Goal: Task Accomplishment & Management: Contribute content

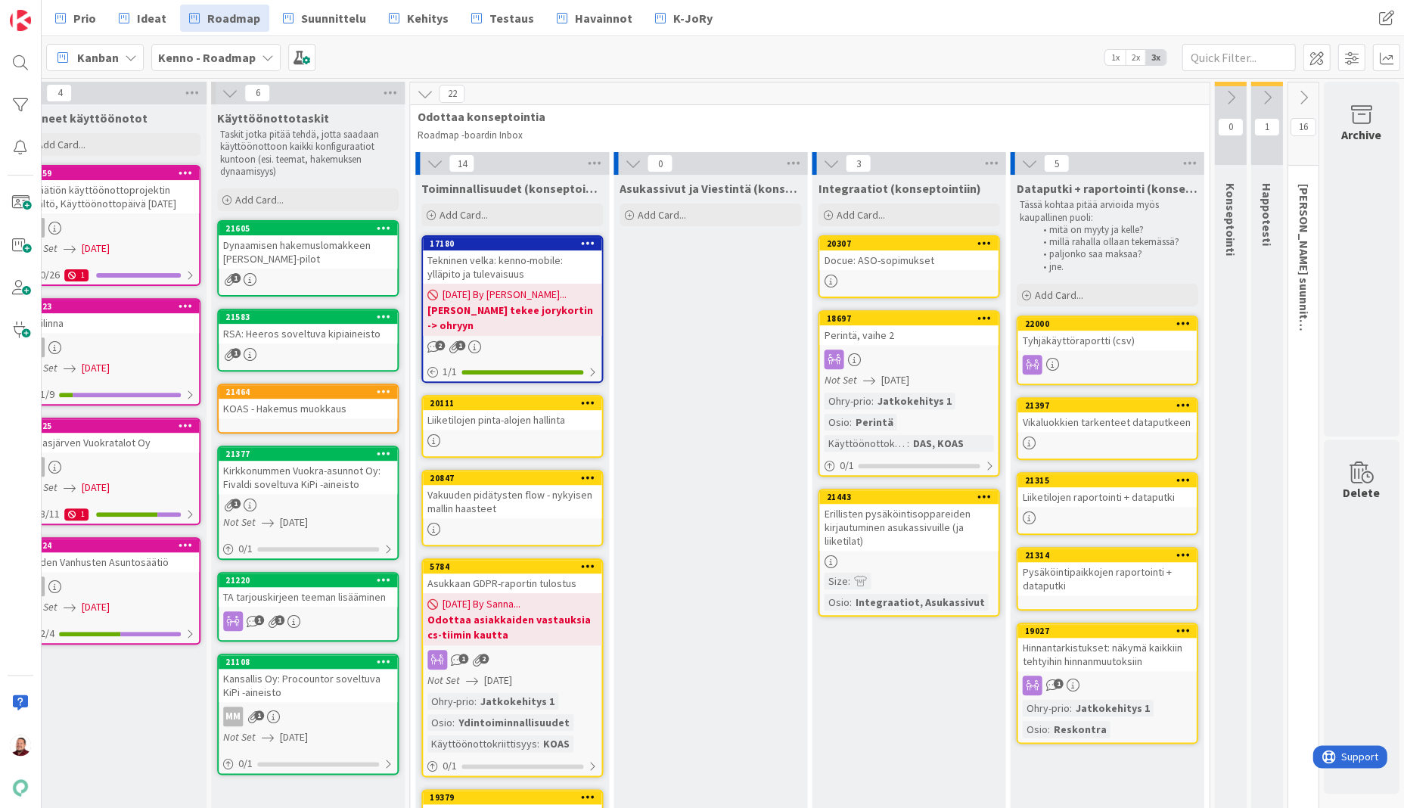
scroll to position [0, 233]
click at [1085, 284] on div "Add Card..." at bounding box center [1107, 295] width 182 height 23
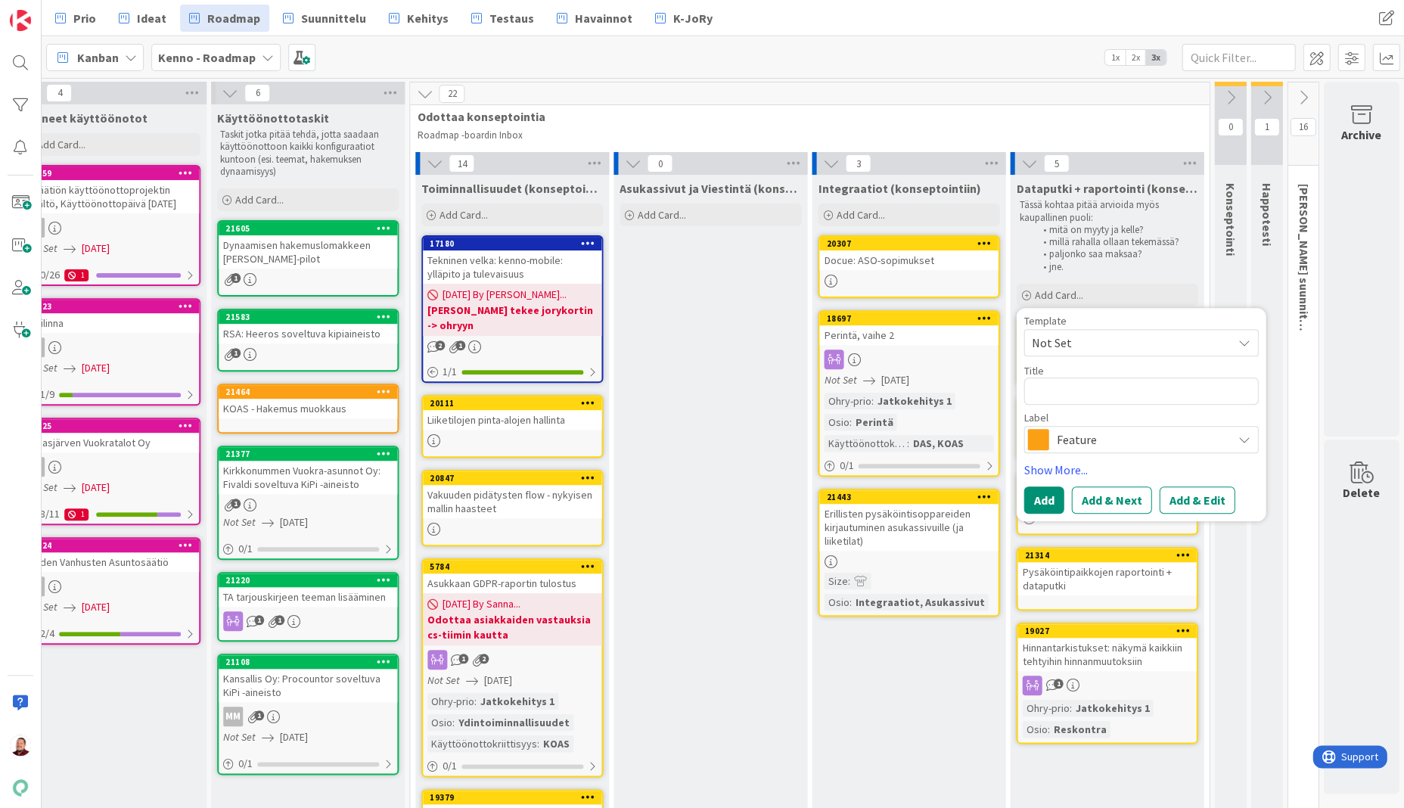
type textarea "x"
type textarea "L"
type textarea "x"
type textarea "L"
type textarea "x"
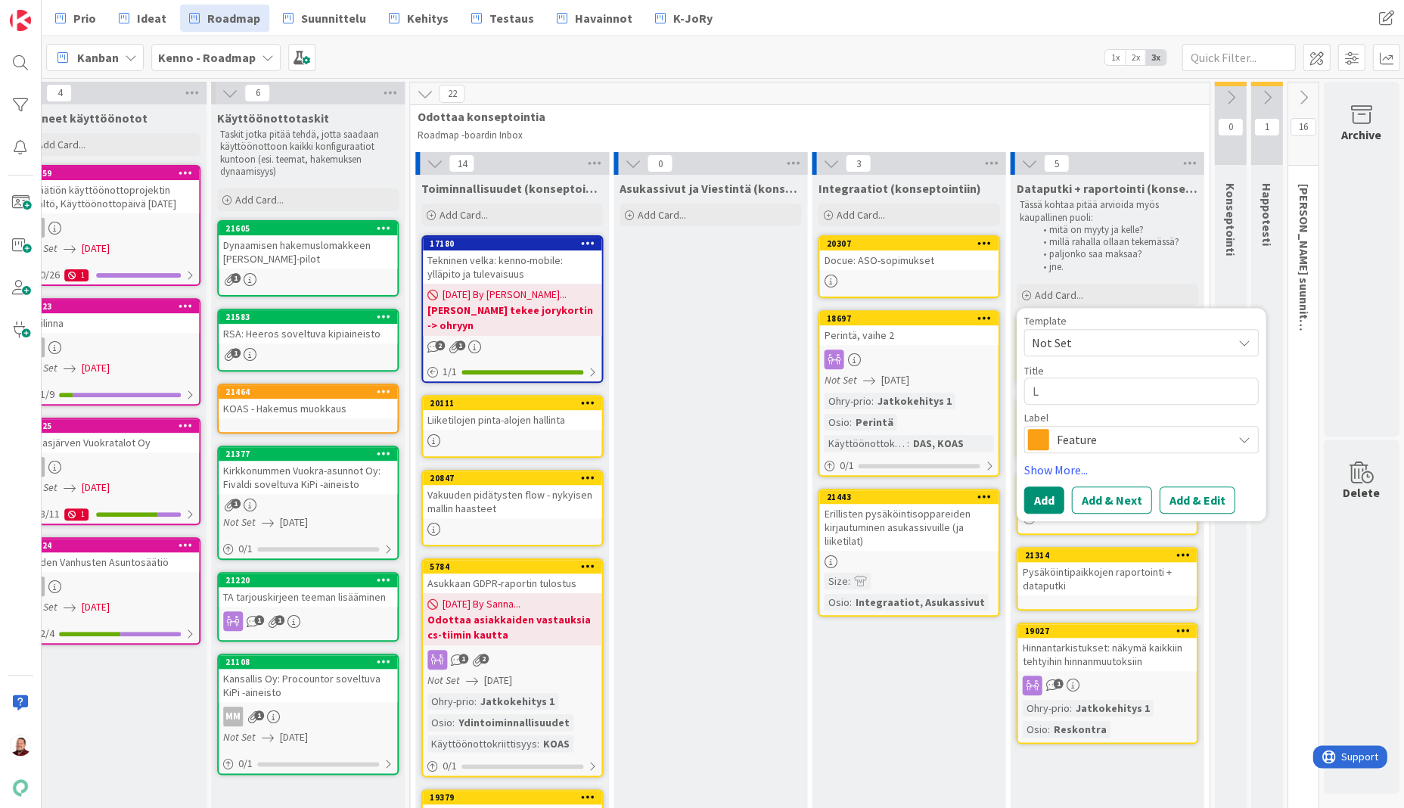
type textarea "Li"
type textarea "x"
type textarea "Lis"
type textarea "x"
type textarea "Lisä"
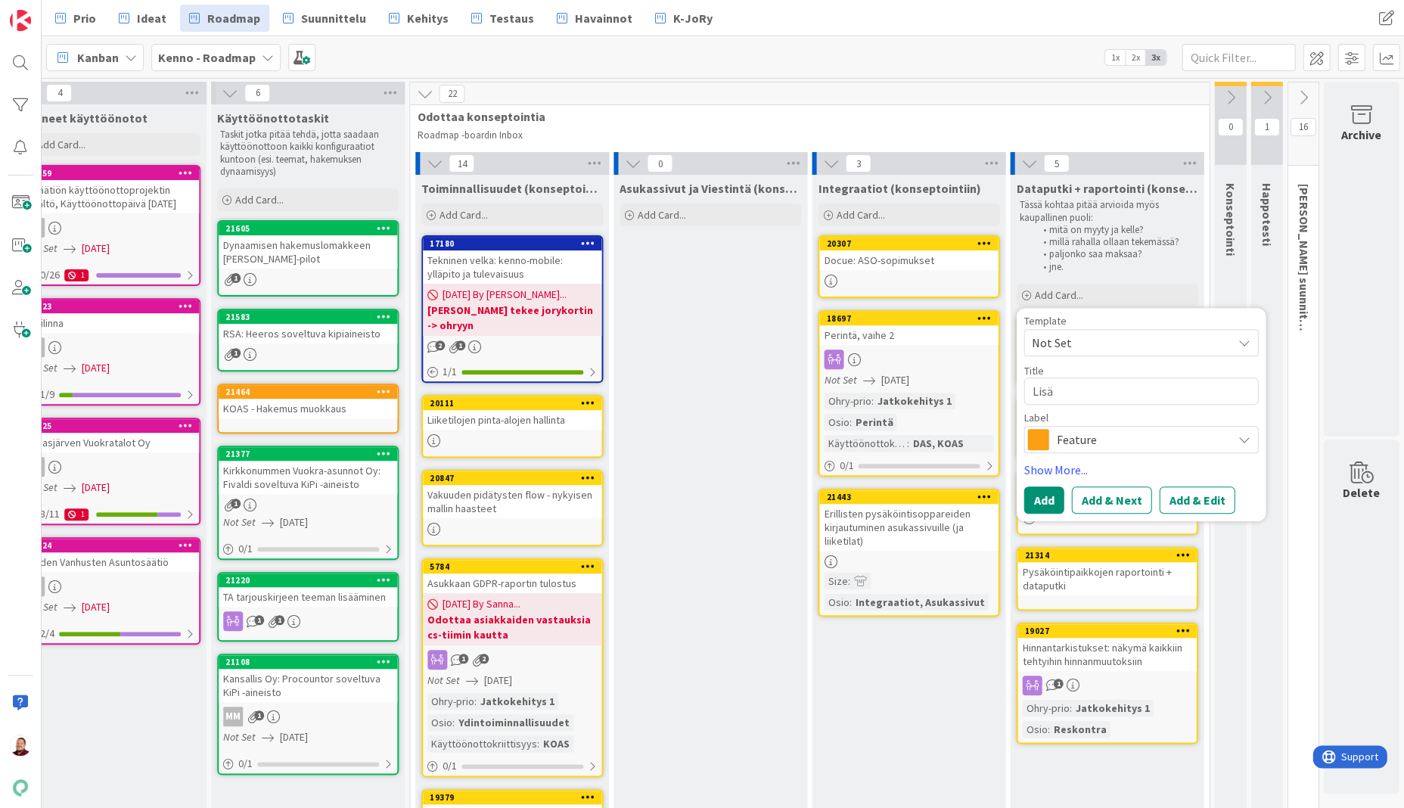
type textarea "x"
type textarea "Lisää"
type textarea "x"
type textarea "Lisää"
type textarea "x"
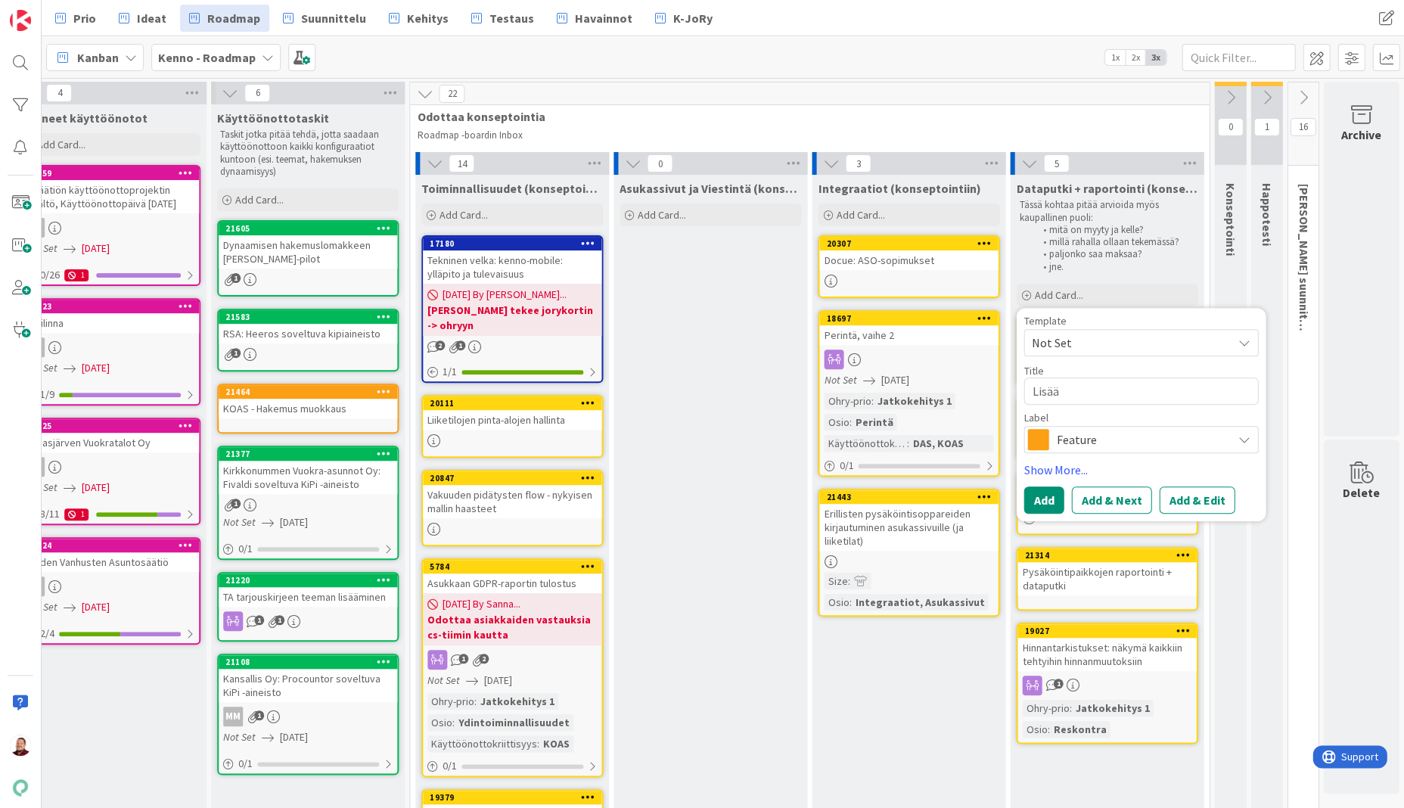
type textarea "Lisää t"
type textarea "x"
type textarea "Lisää ti"
type textarea "x"
type textarea "Lisää tie"
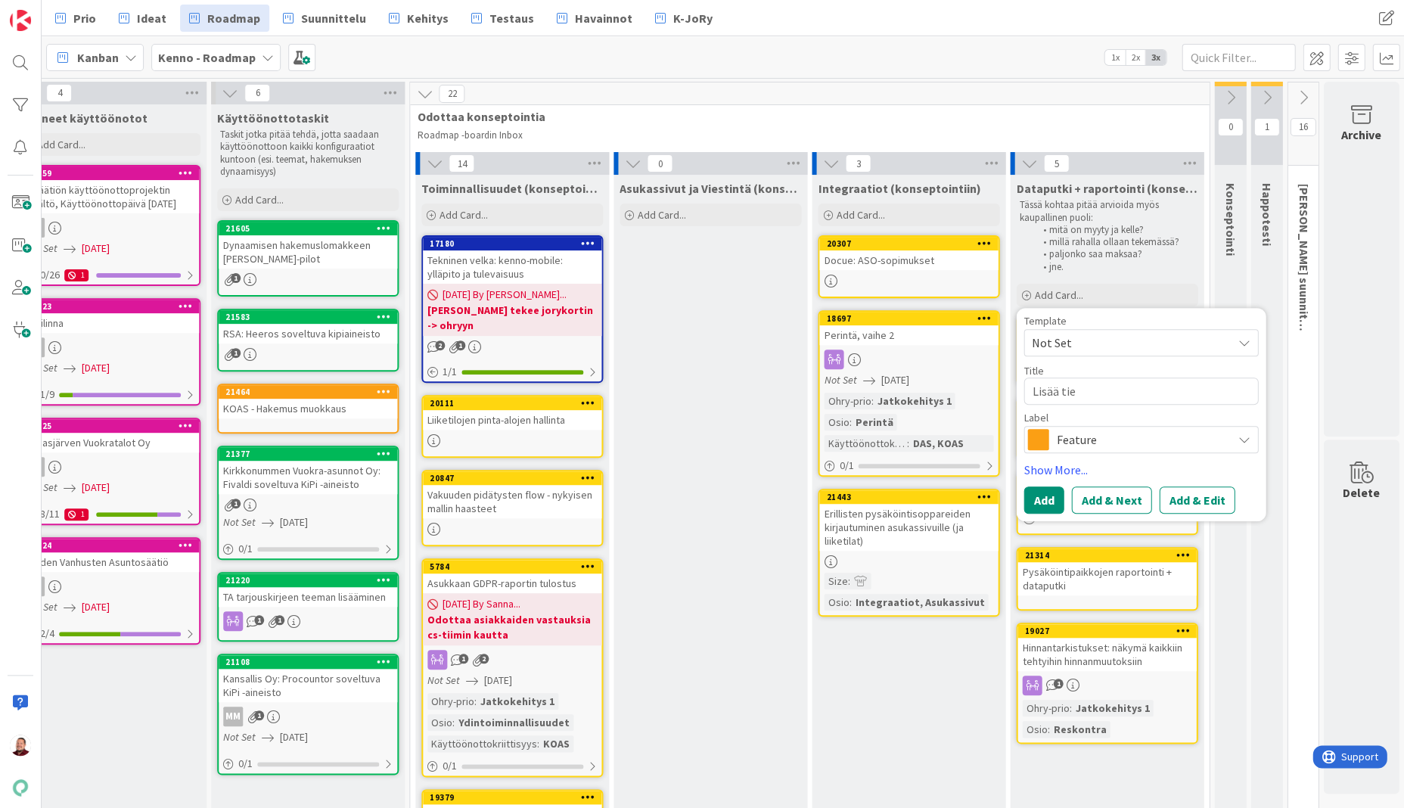
type textarea "x"
type textarea "Lisää tiet"
type textarea "x"
type textarea "Lisää tieto"
type textarea "x"
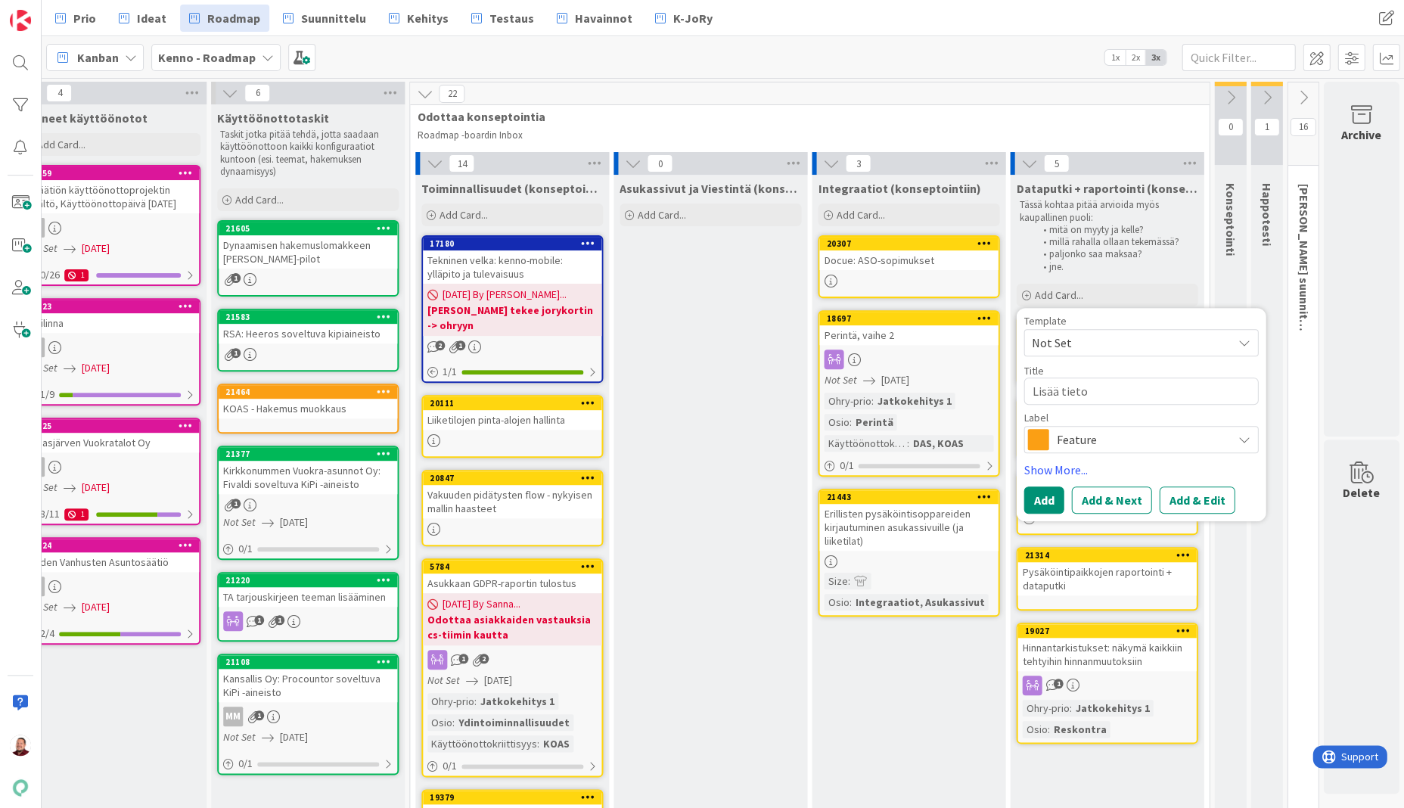
type textarea "Lisää tietoj"
type textarea "x"
type textarea "Lisää tietoja"
type textarea "x"
type textarea "Lisää tietoja"
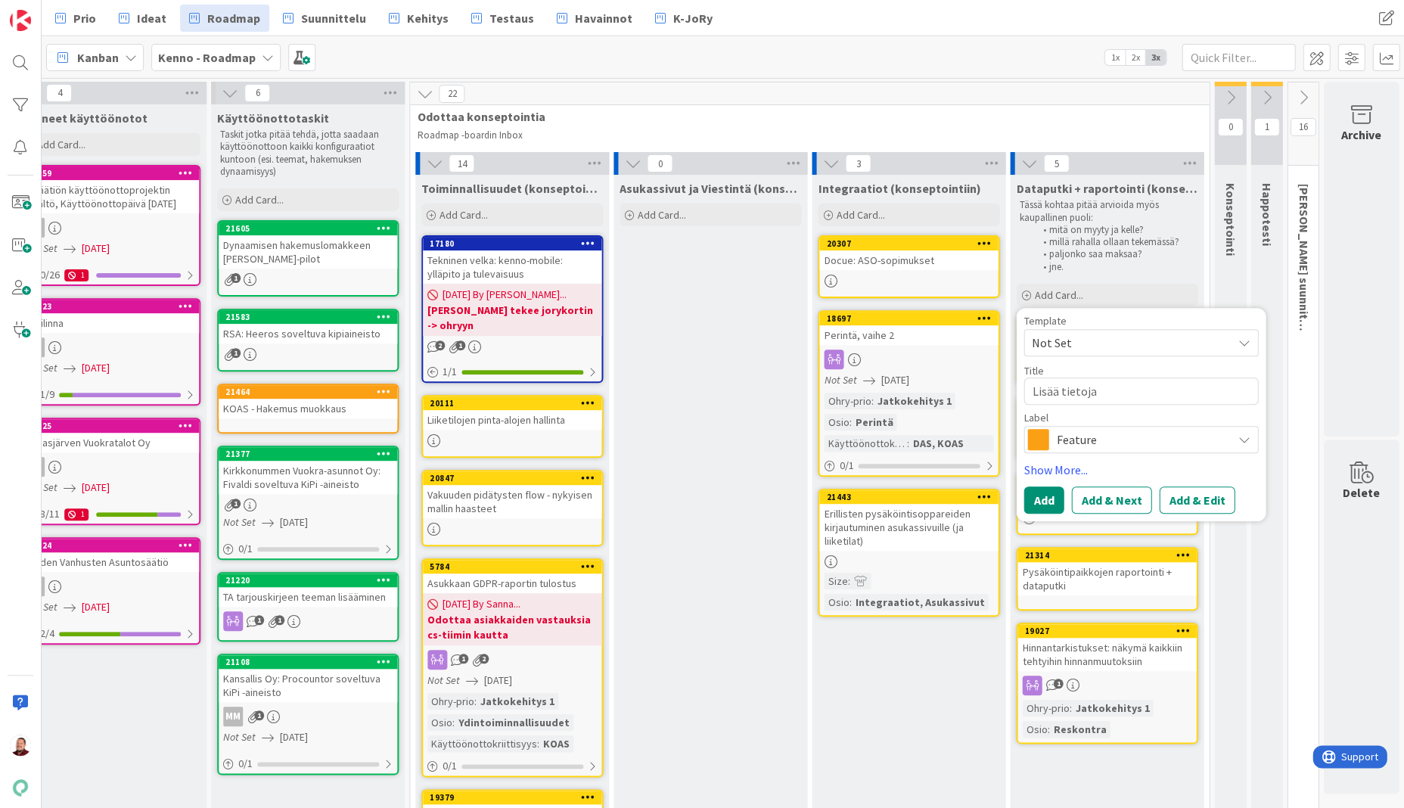
type textarea "x"
type textarea "Lisää tietoja"
type textarea "x"
type textarea "L"
type textarea "x"
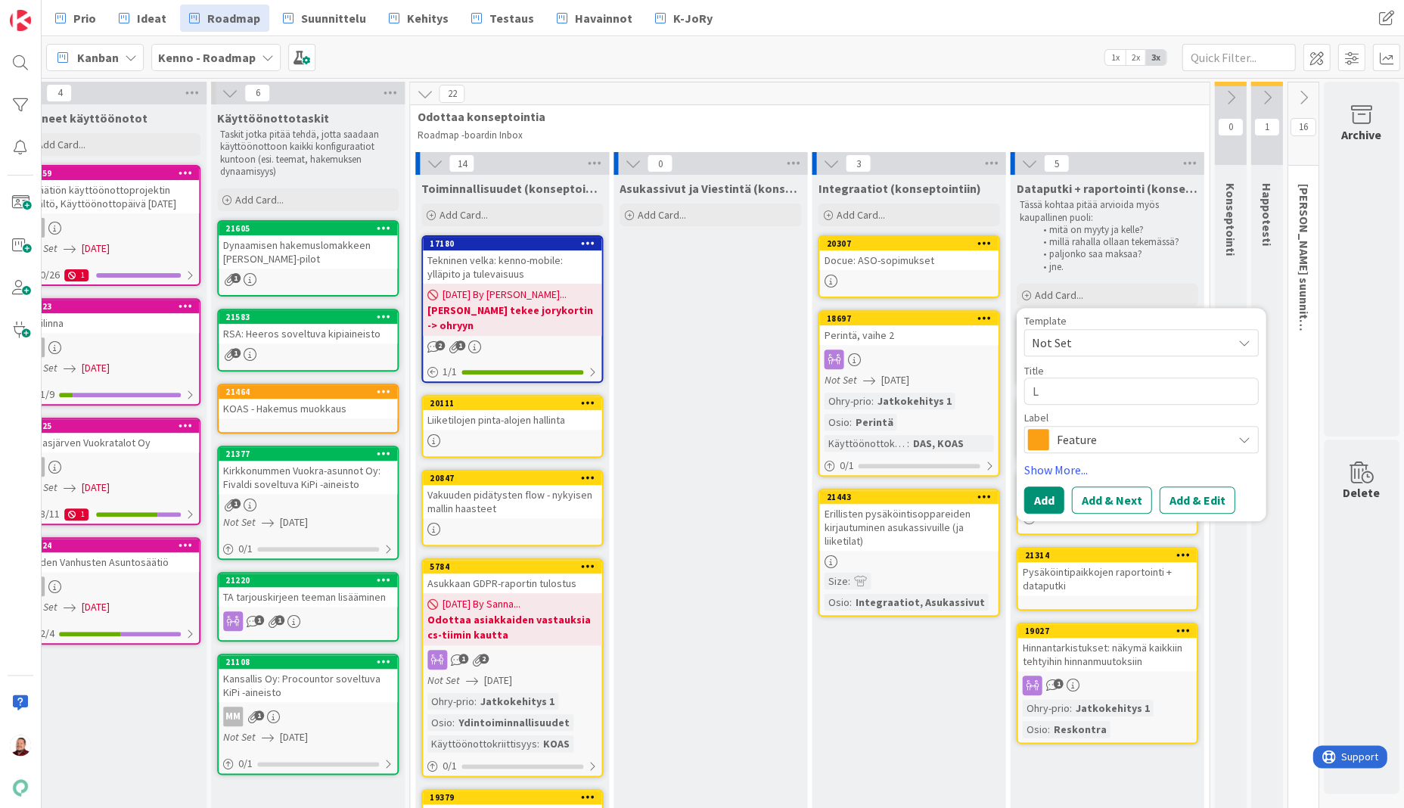
type textarea "La"
type textarea "x"
type textarea "Lah"
type textarea "x"
type textarea "Lahd"
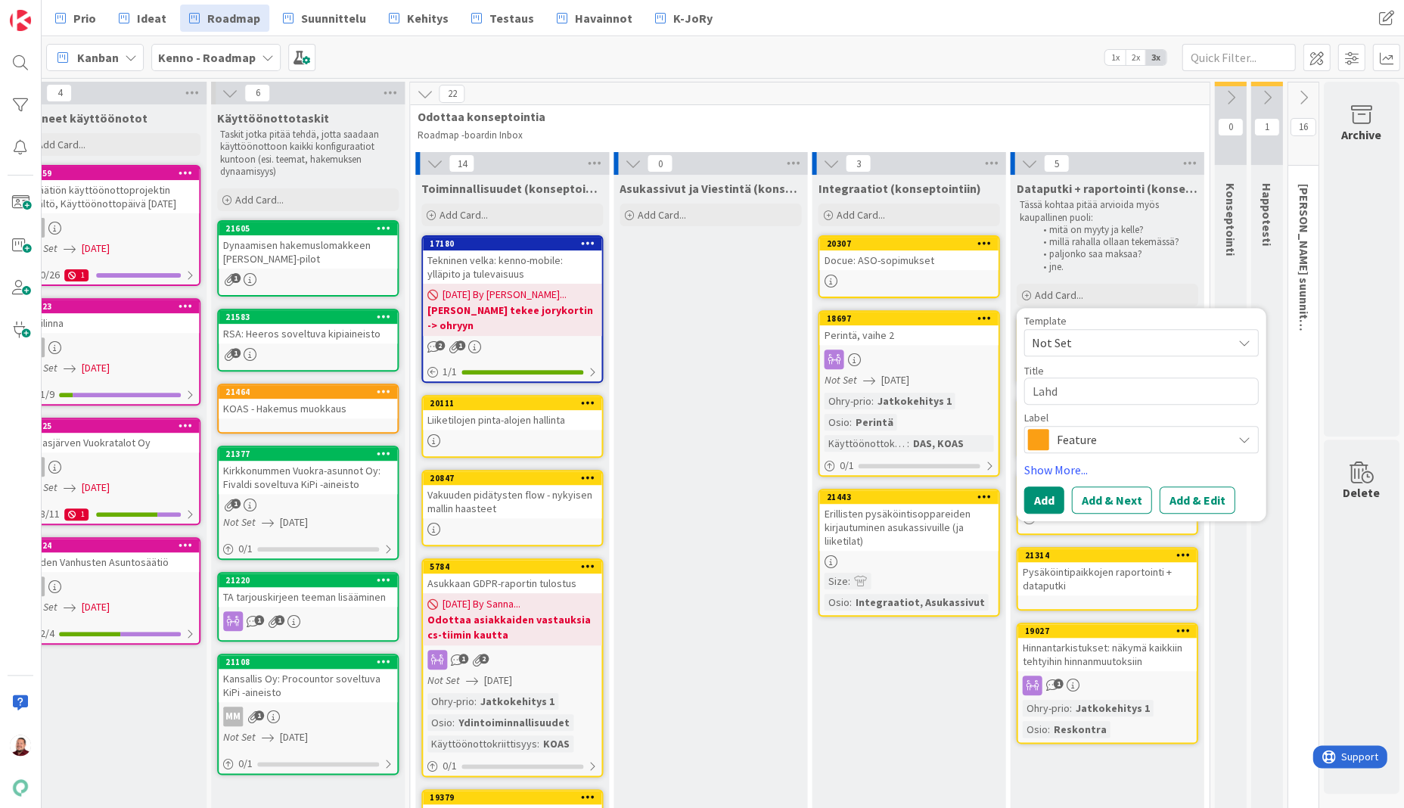
type textarea "x"
type textarea "Lahde"
type textarea "x"
type textarea "Lahden"
type textarea "x"
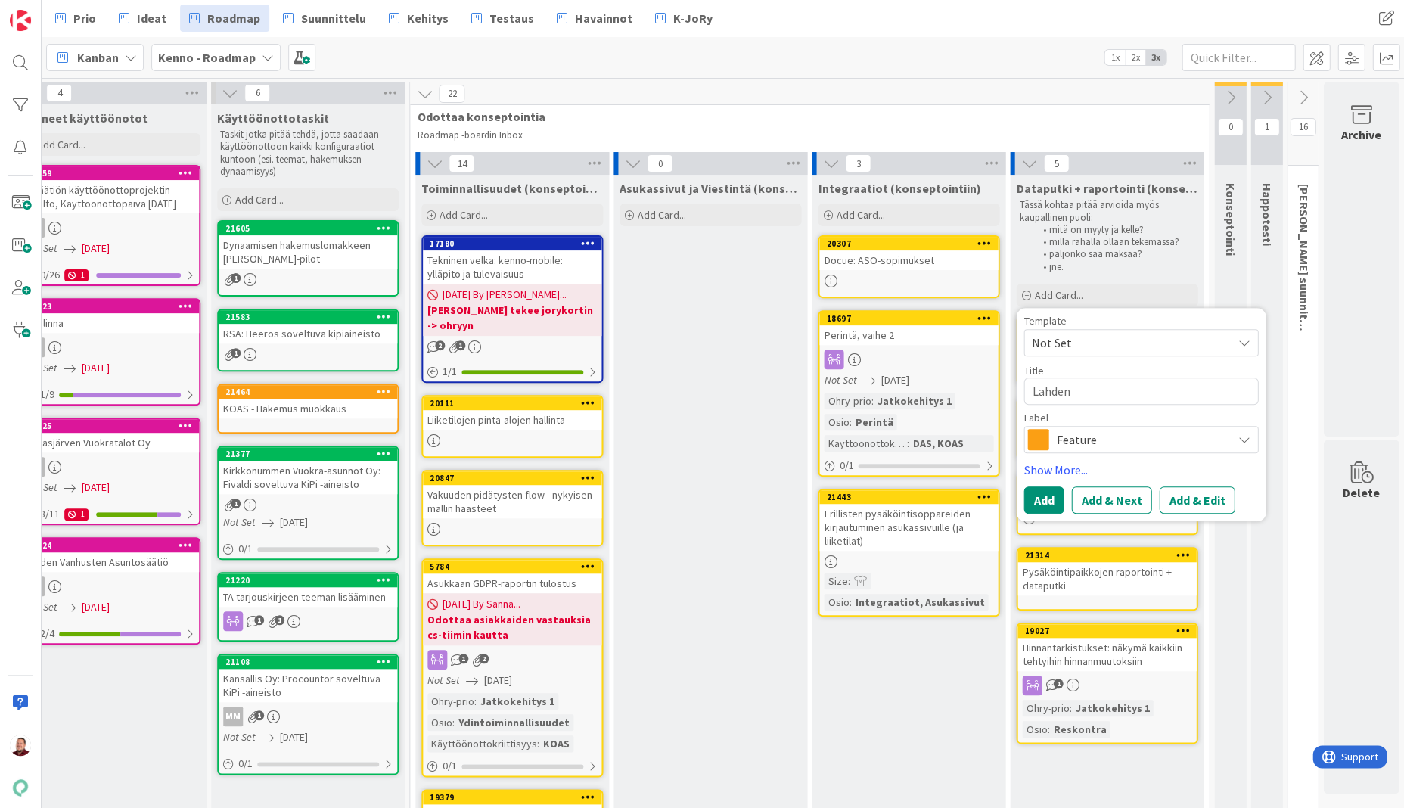
type textarea "Lahden"
type textarea "x"
type textarea "Lahden T"
type textarea "x"
type textarea "Lahden Ta"
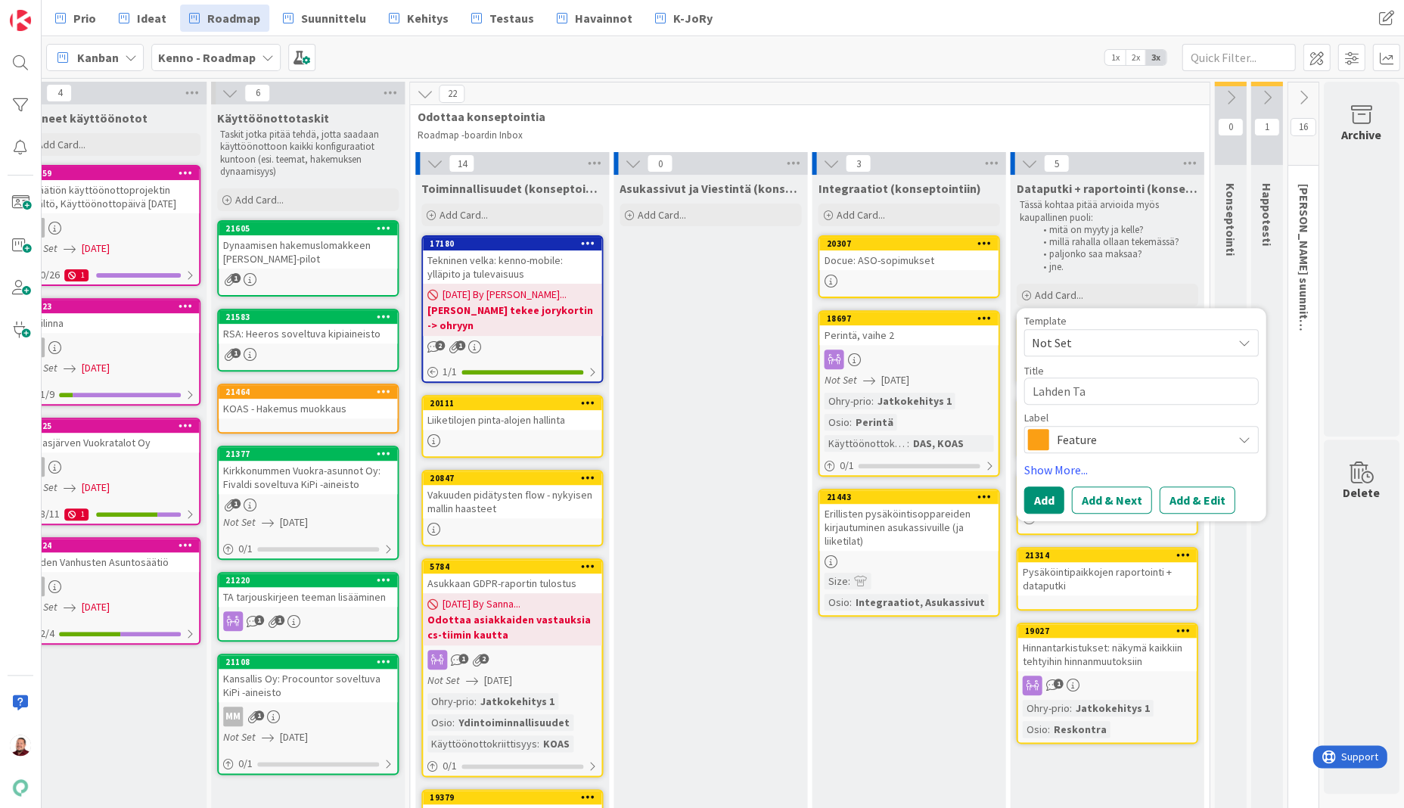
type textarea "x"
type textarea "Lahden Tal"
type textarea "x"
type textarea "Lahden Talo"
type textarea "x"
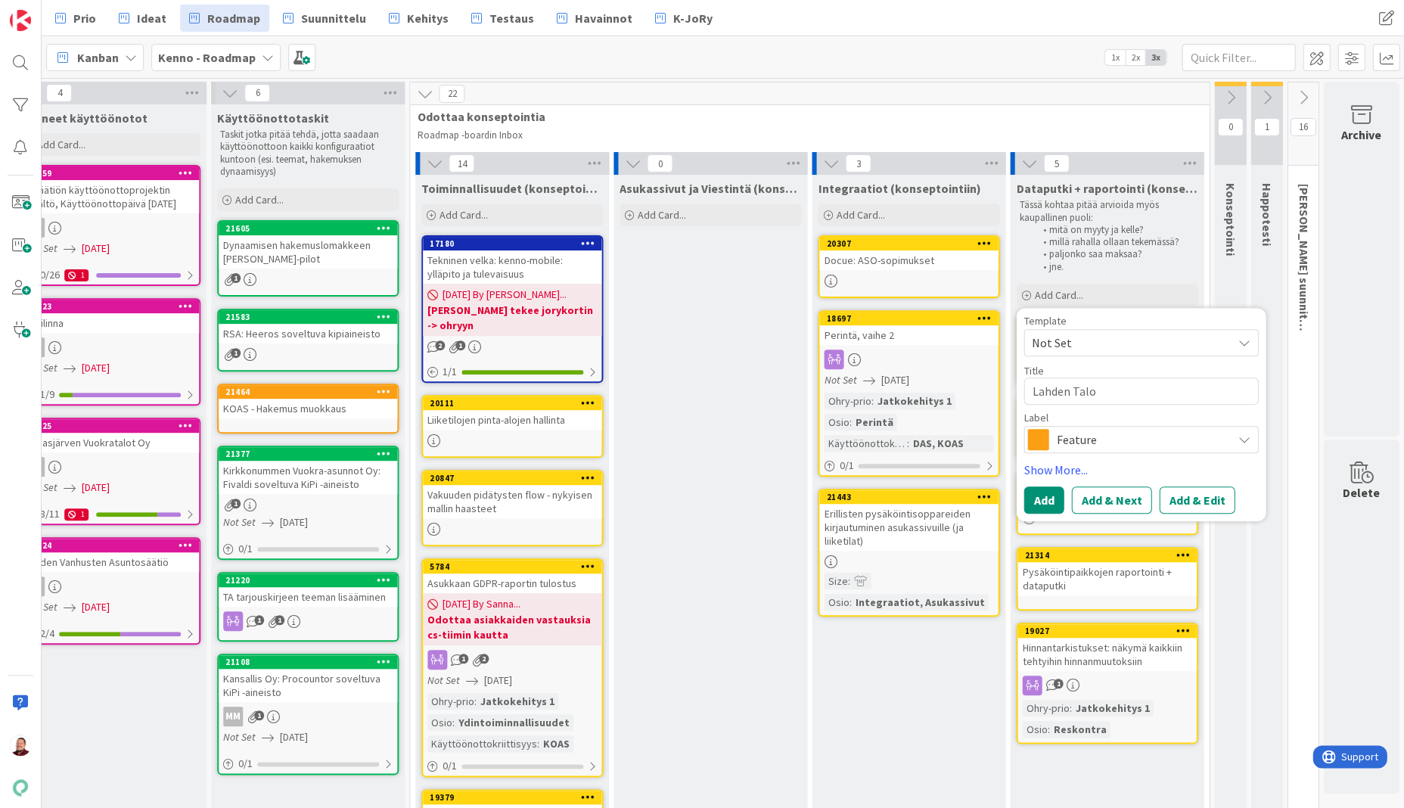
type textarea "Lahden Taloj"
type textarea "x"
type textarea "Lahden Taloje"
type textarea "x"
type textarea "Lahden Talojen"
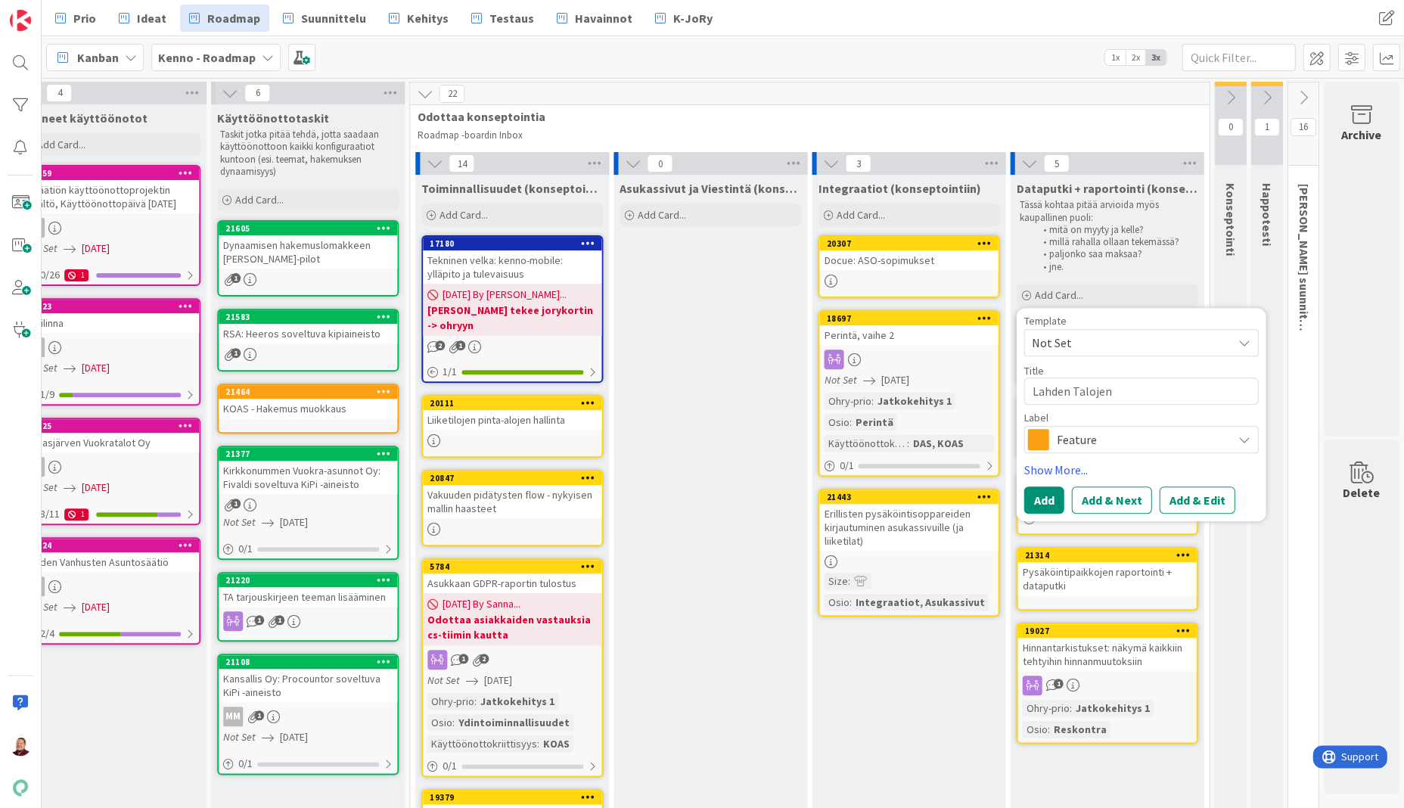
type textarea "x"
type textarea "Lahden Talojen"
type textarea "x"
type textarea "Lahden Talojen t"
type textarea "x"
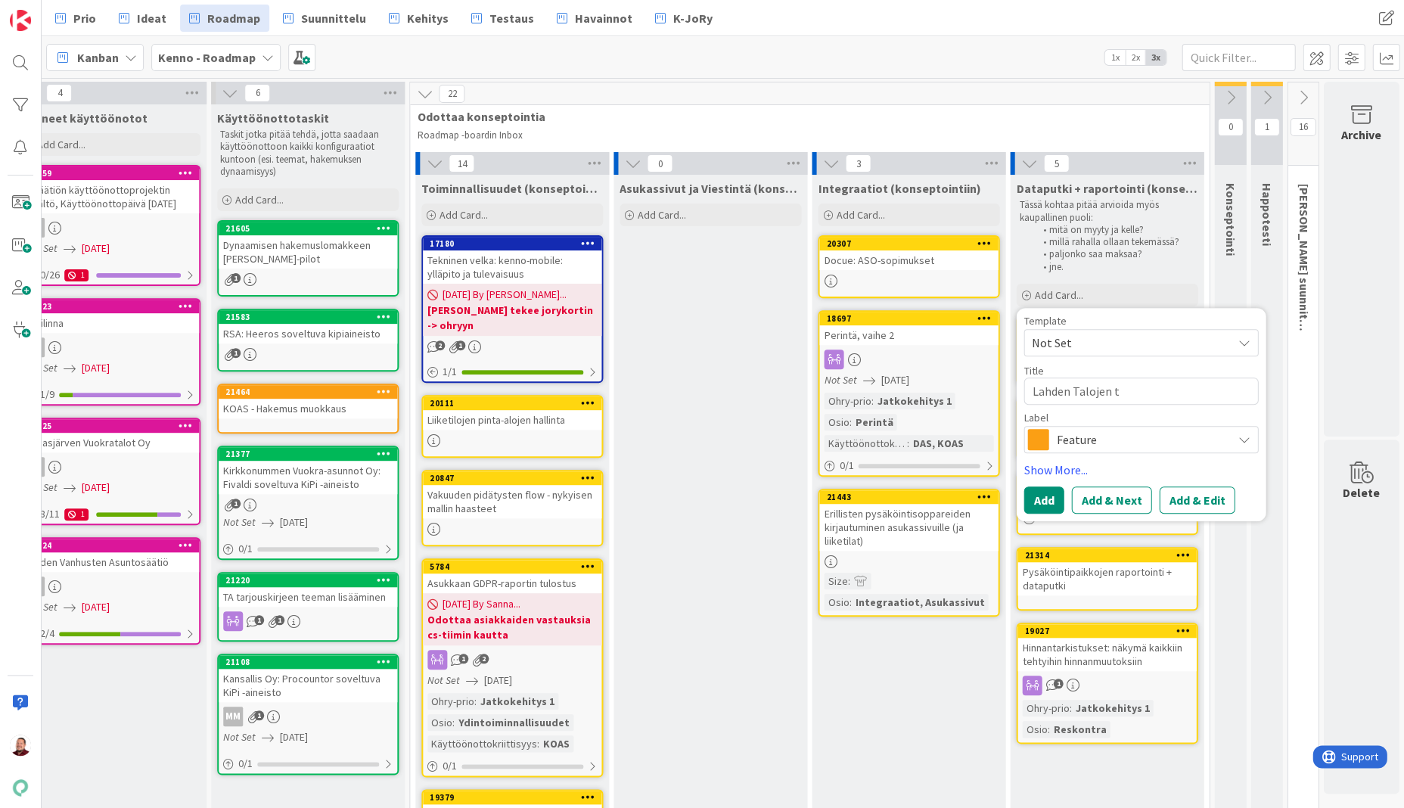
type textarea "Lahden Talojen to"
type textarea "x"
type textarea "Lahden Talojen toi"
type textarea "x"
type textarea "Lahden Talojen toiv"
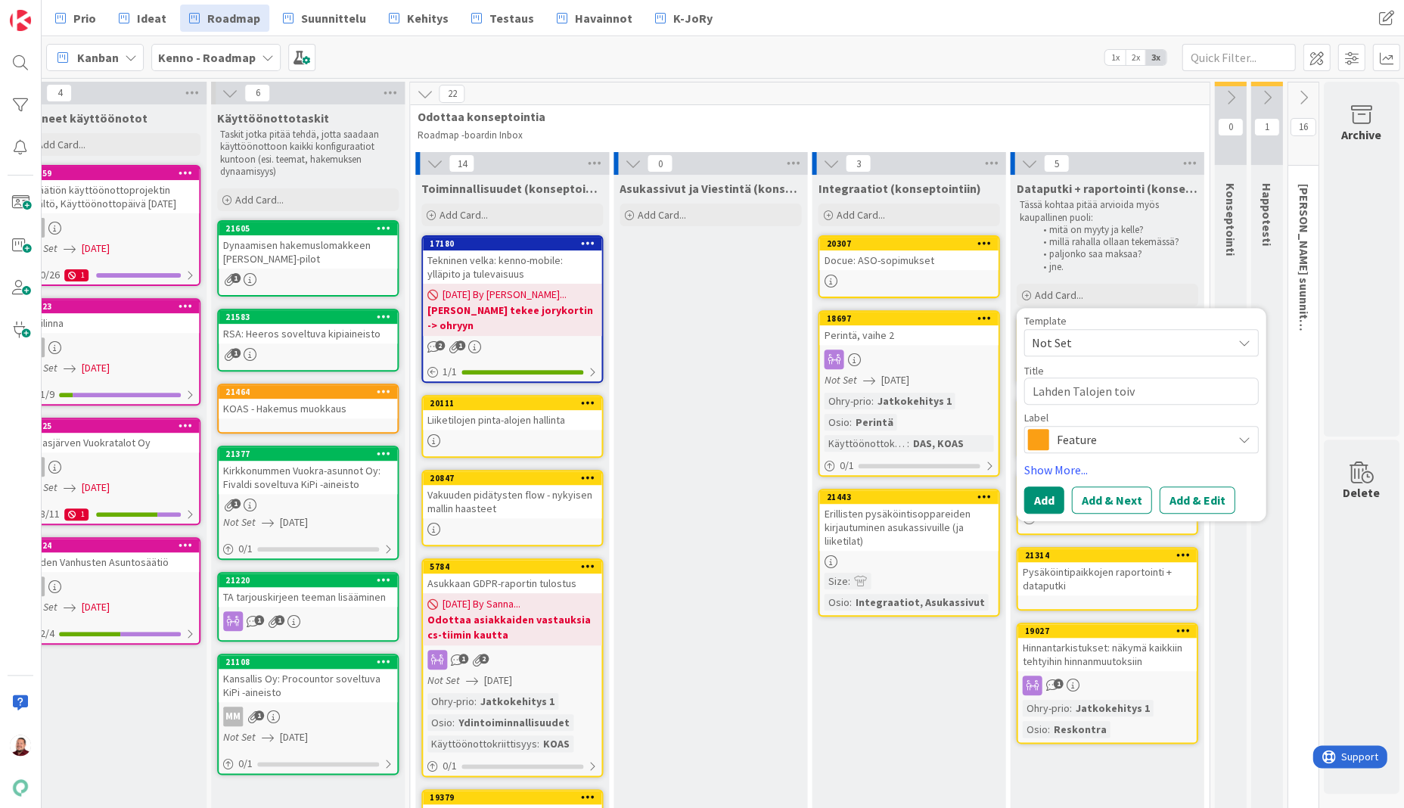
type textarea "x"
type textarea "Lahden Talojen toive"
type textarea "x"
type textarea "Lahden Talojen toivei"
type textarea "x"
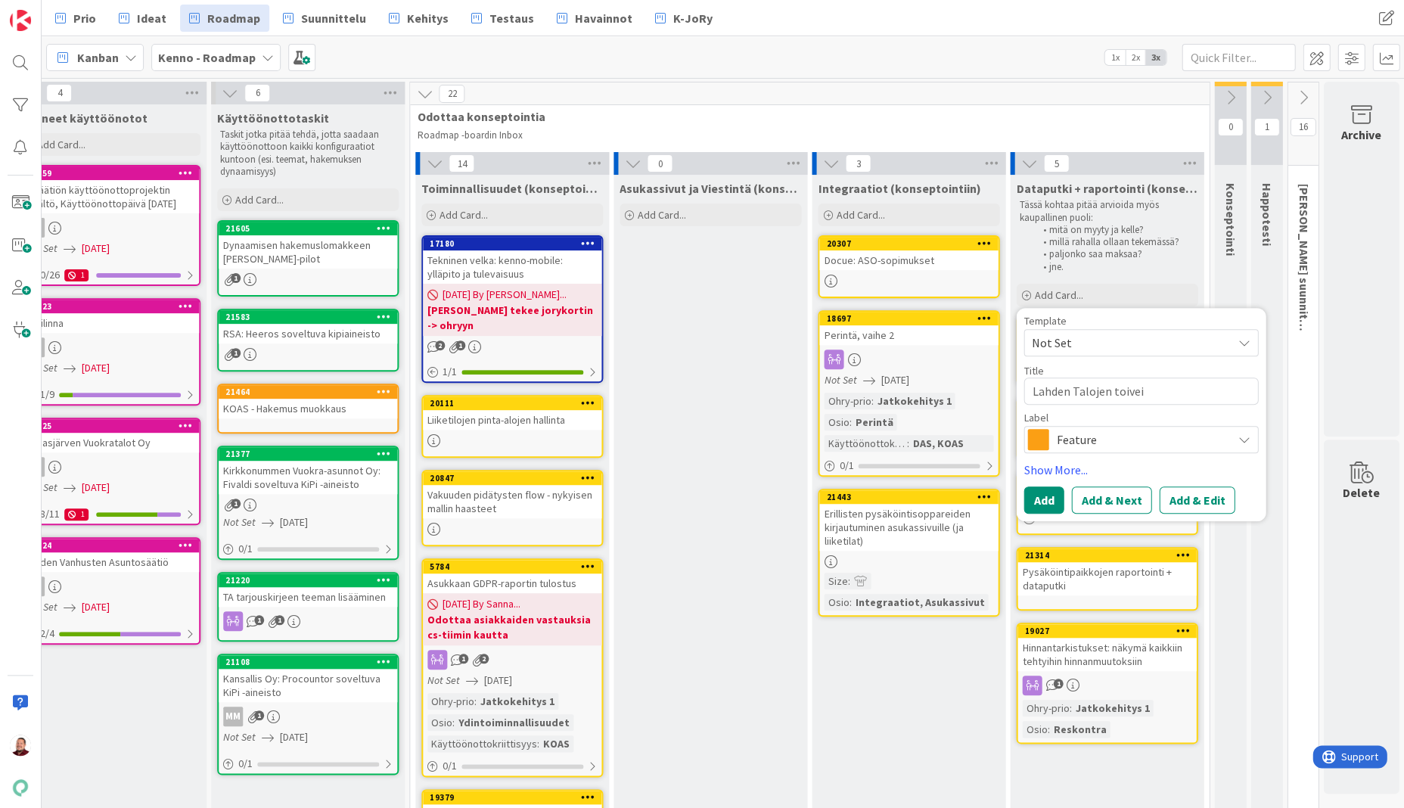
type textarea "Lahden Talojen toiveit"
type textarea "x"
type textarea "Lahden Talojen toiveita"
type textarea "x"
type textarea "Lahden Talojen toiveita"
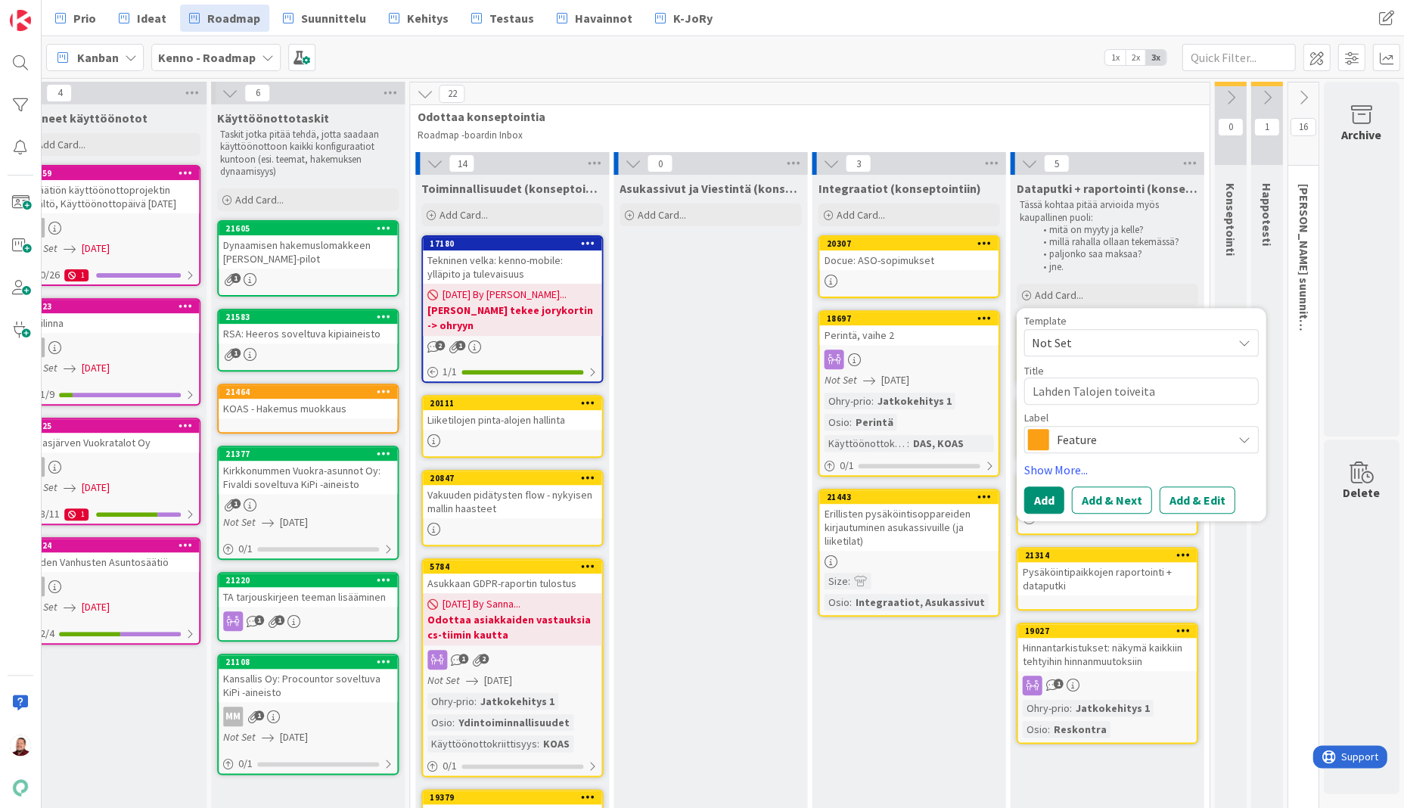
type textarea "x"
type textarea "Lahden Talojen toiveita d"
type textarea "x"
type textarea "Lahden Talojen toiveita da"
type textarea "x"
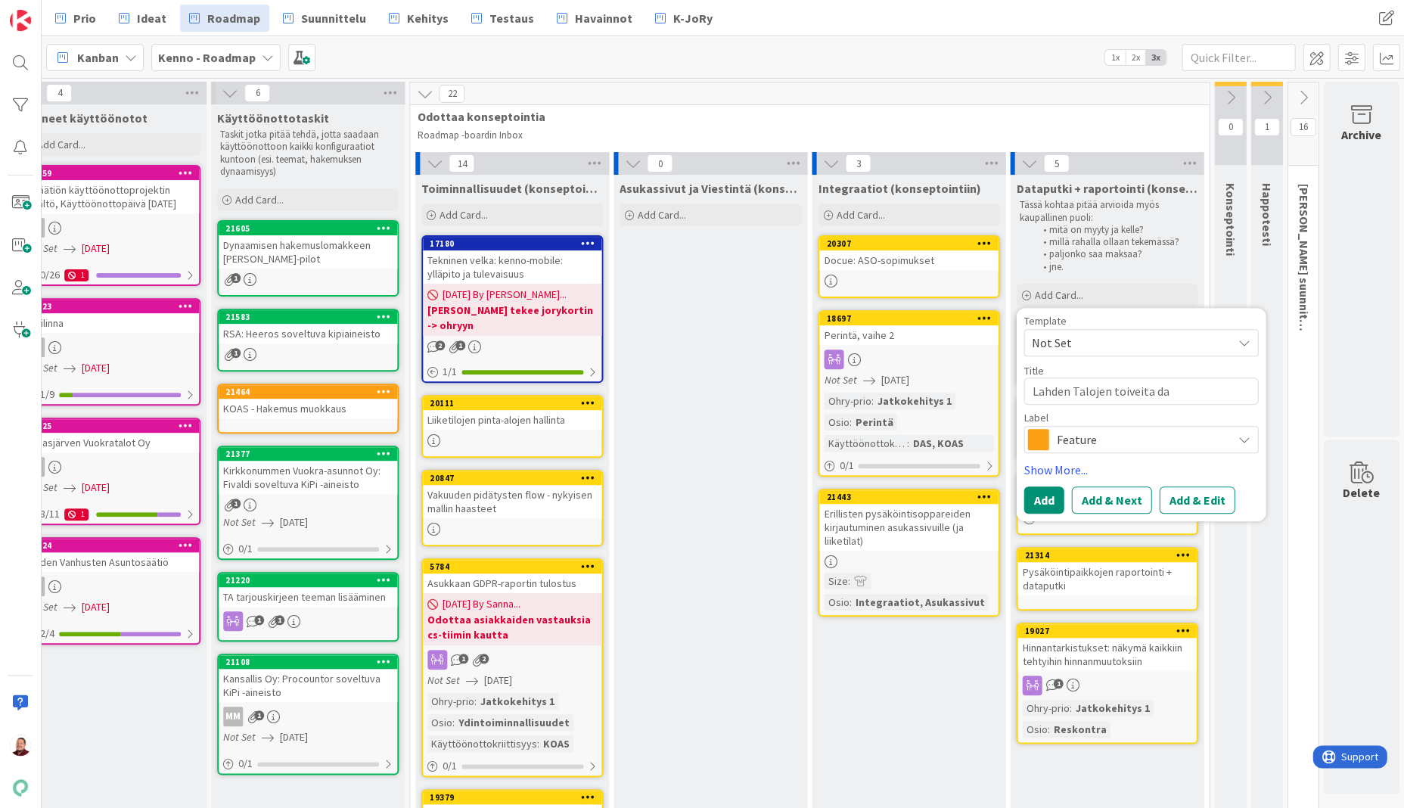
type textarea "Lahden Talojen toiveita dat"
type textarea "x"
type textarea "Lahden Talojen toiveita data"
type textarea "x"
type textarea "Lahden Talojen toiveita datap"
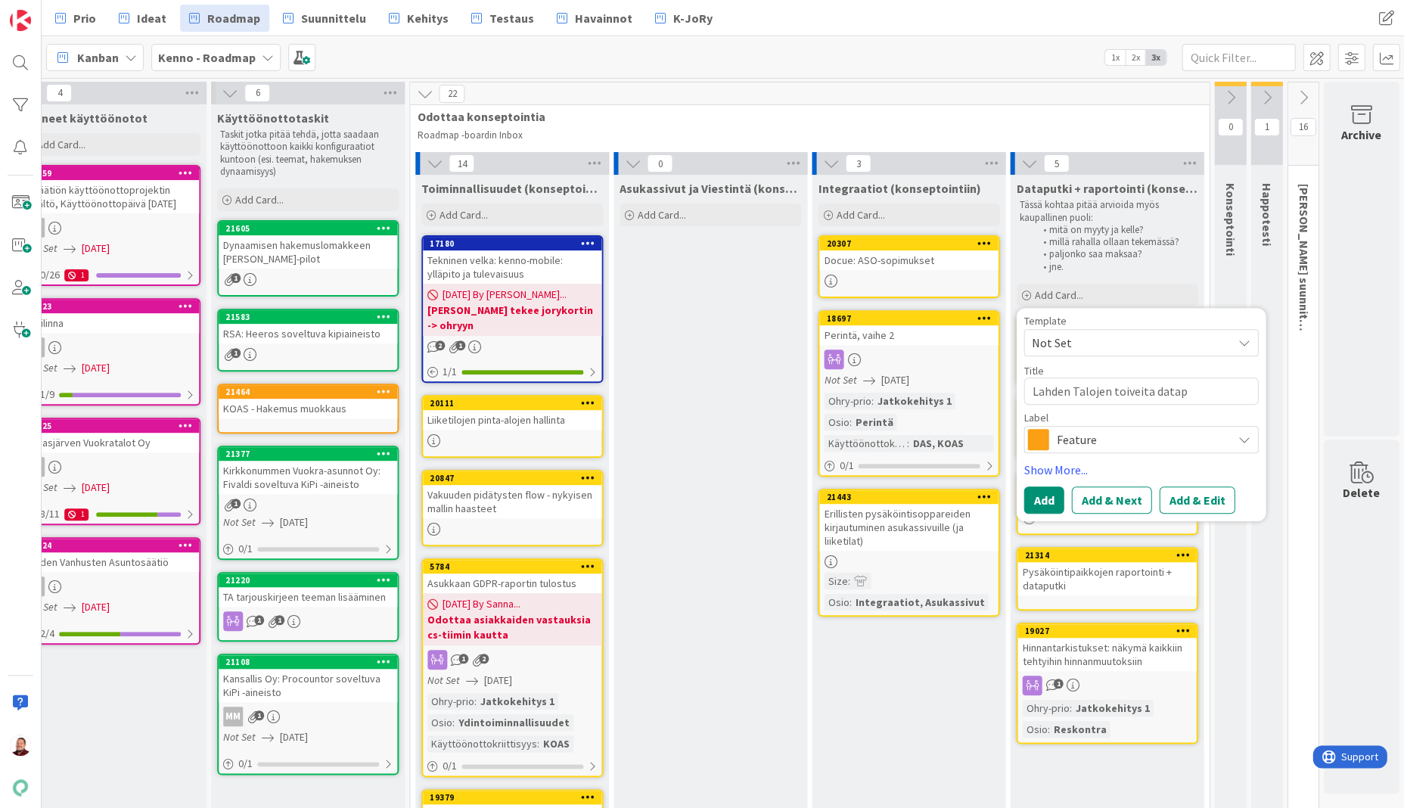
type textarea "x"
type textarea "Lahden Talojen toiveita datapu"
type textarea "x"
type textarea "Lahden Talojen toiveita dataput"
type textarea "x"
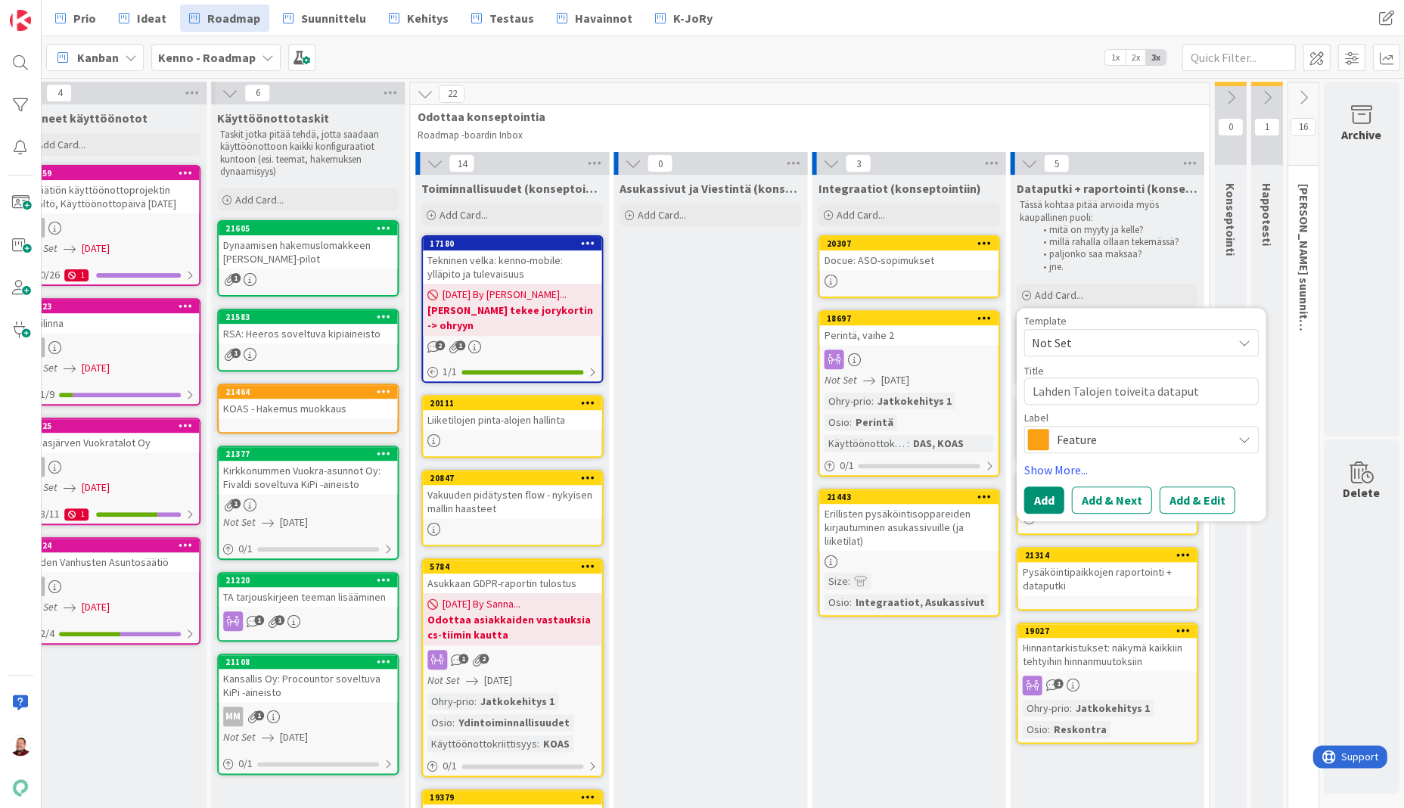
type textarea "Lahden Talojen toiveita dataputk"
type textarea "x"
type textarea "Lahden Talojen toiveita dataputke"
type textarea "x"
type textarea "Lahden Talojen toiveita dataputkee"
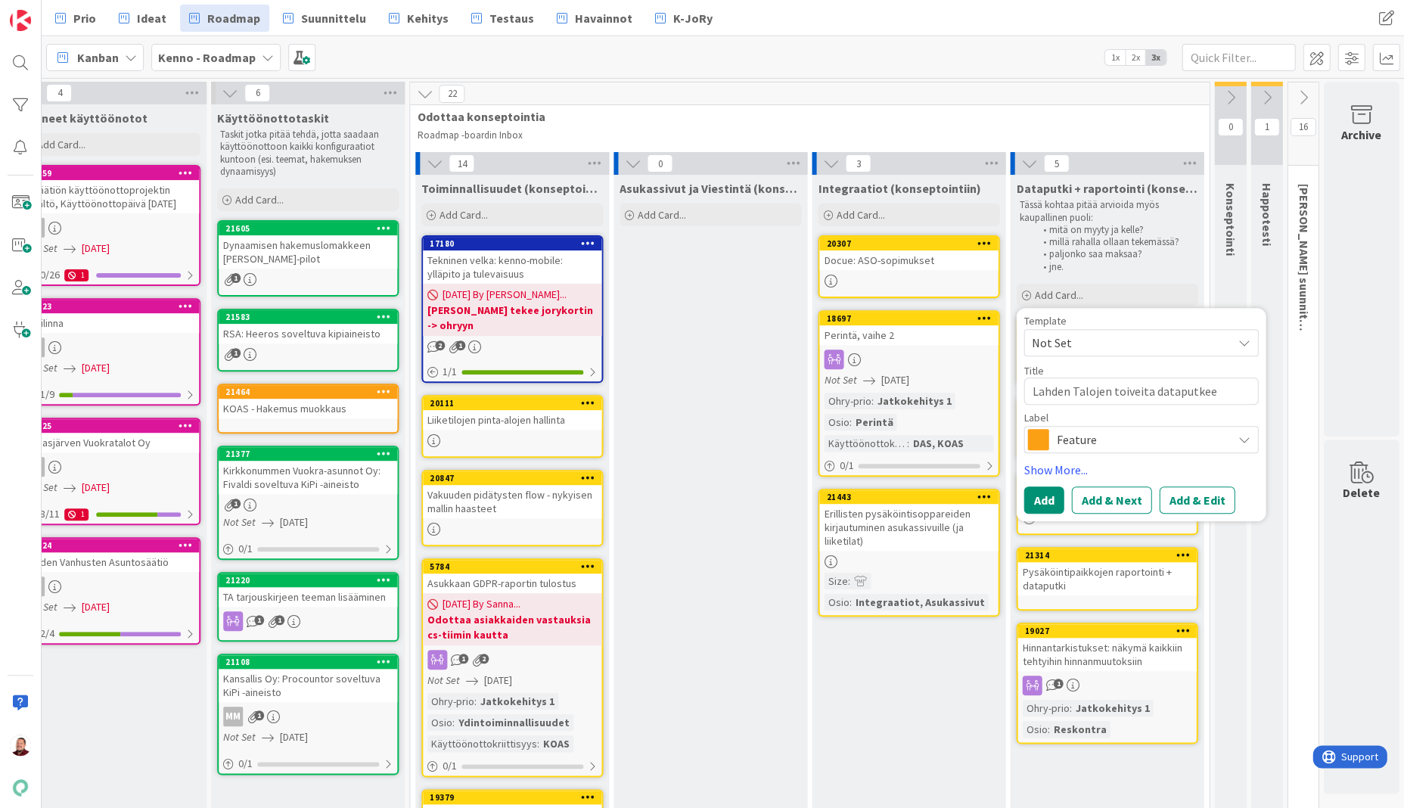
type textarea "x"
type textarea "Lahden Talojen toiveita dataputkeen"
click at [1099, 429] on span "Feature" at bounding box center [1140, 439] width 168 height 21
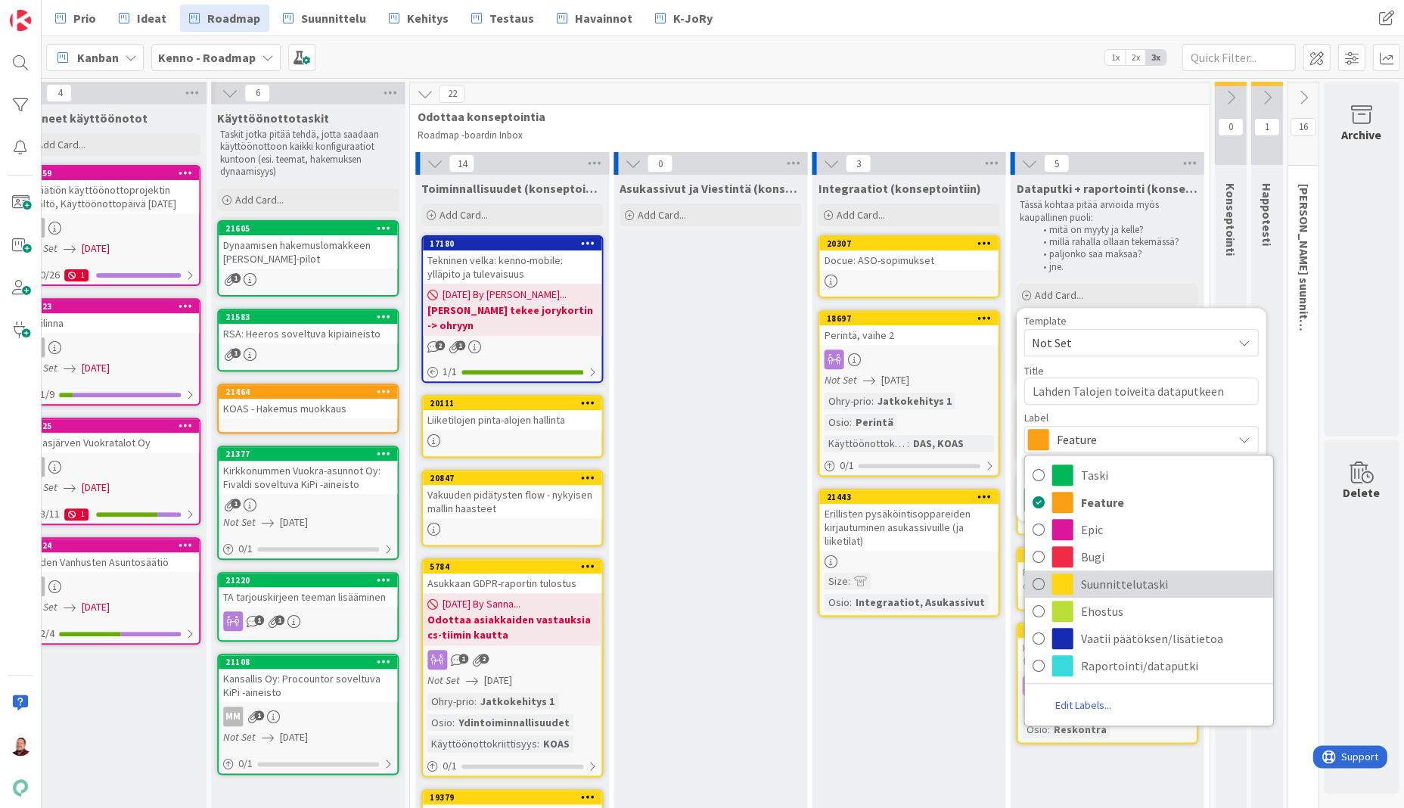
click at [1097, 573] on span "Suunnittelutaski" at bounding box center [1172, 584] width 185 height 23
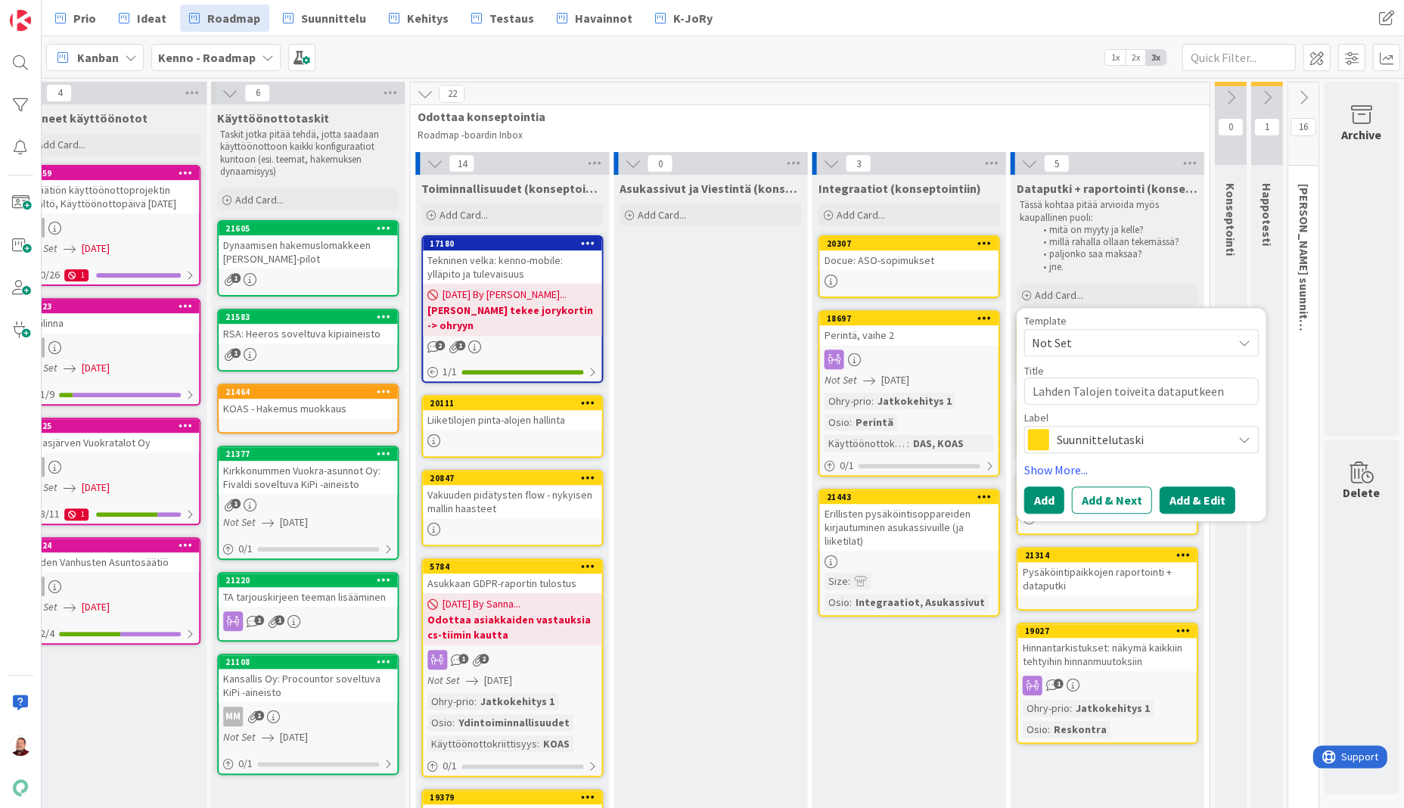
click at [1168, 487] on button "Add & Edit" at bounding box center [1197, 500] width 76 height 27
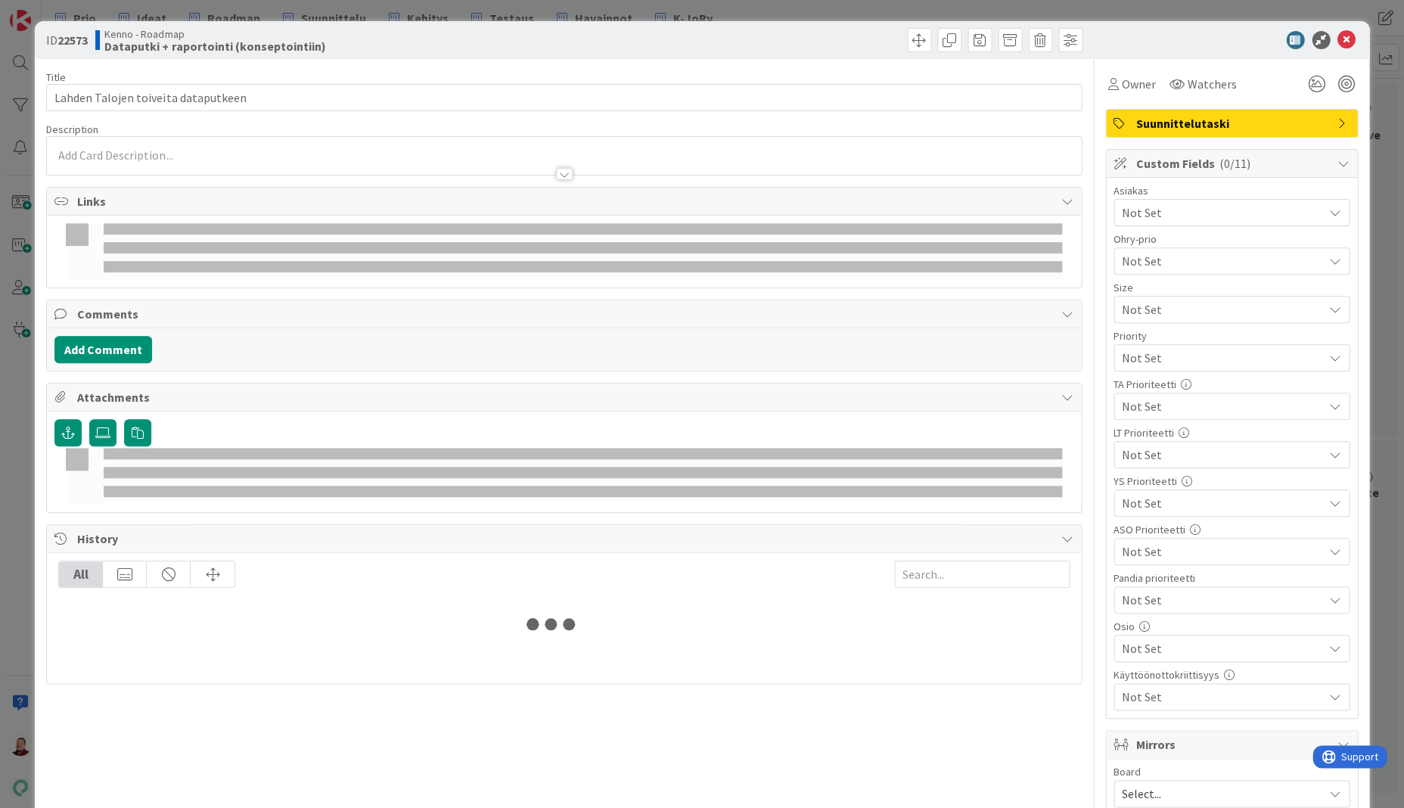
type textarea "x"
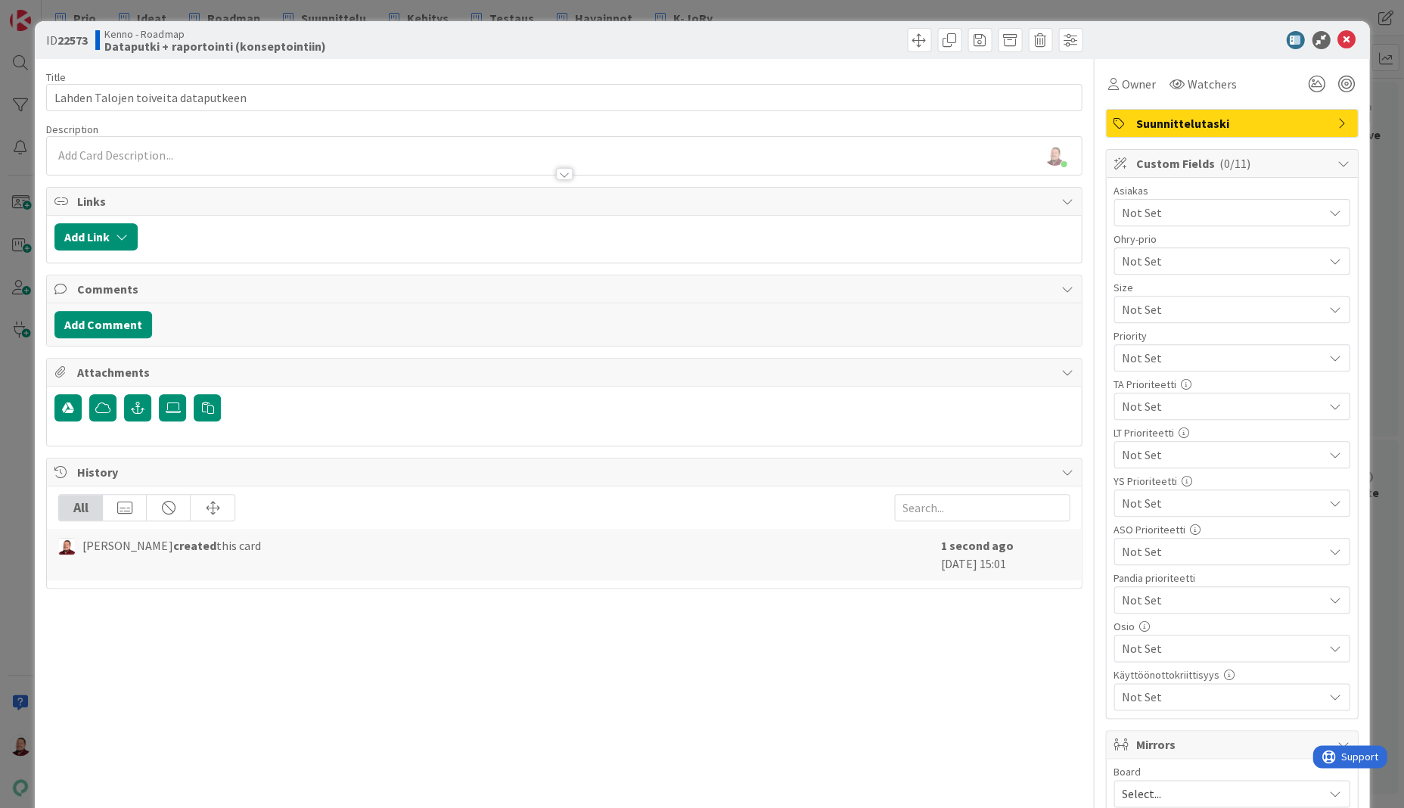
click at [435, 159] on div at bounding box center [564, 167] width 1034 height 16
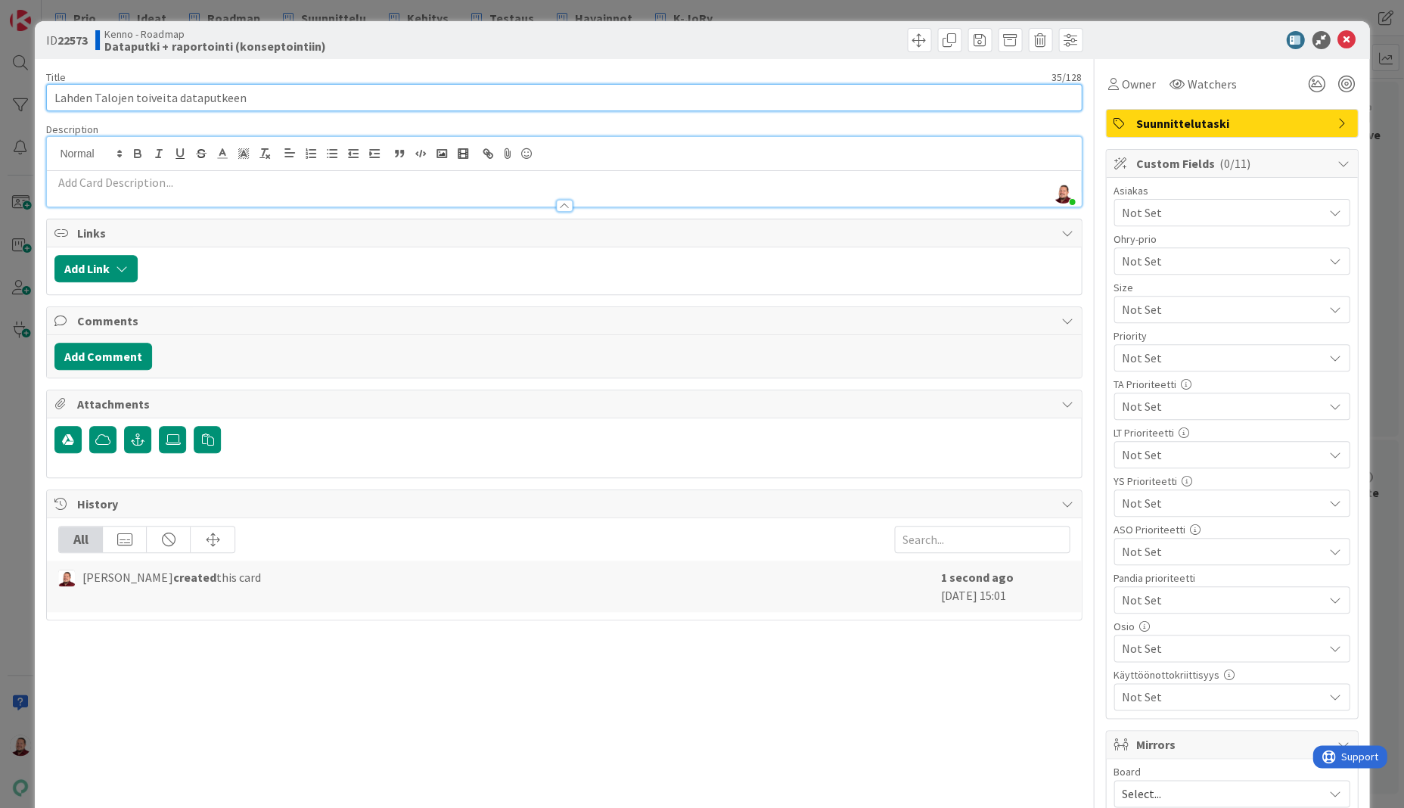
click at [117, 92] on input "Lahden Talojen toiveita dataputkeen" at bounding box center [563, 97] width 1035 height 27
type input "Lahden Talojen toiveita dataputkeen"
type textarea "x"
type input "Lahden Talojen ( toiveita dataputkeen"
type textarea "x"
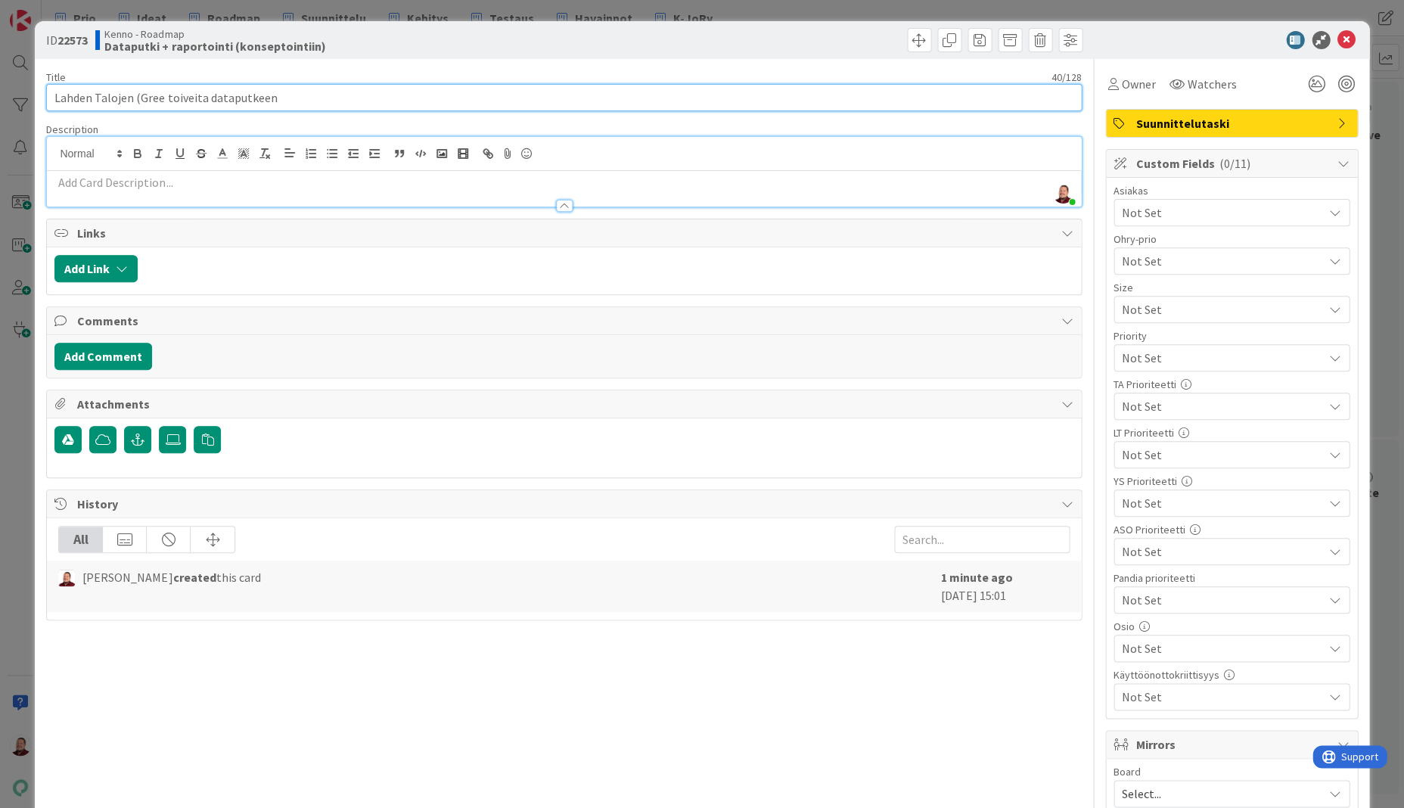
type input "Lahden Talojen (Green toiveita dataputkeen"
type textarea "x"
type input "Lahden Talojen (Greens toiveita dataputkeen"
type textarea "x"
type input "Lahden Talojen (Greenstep toiveita dataputkeen"
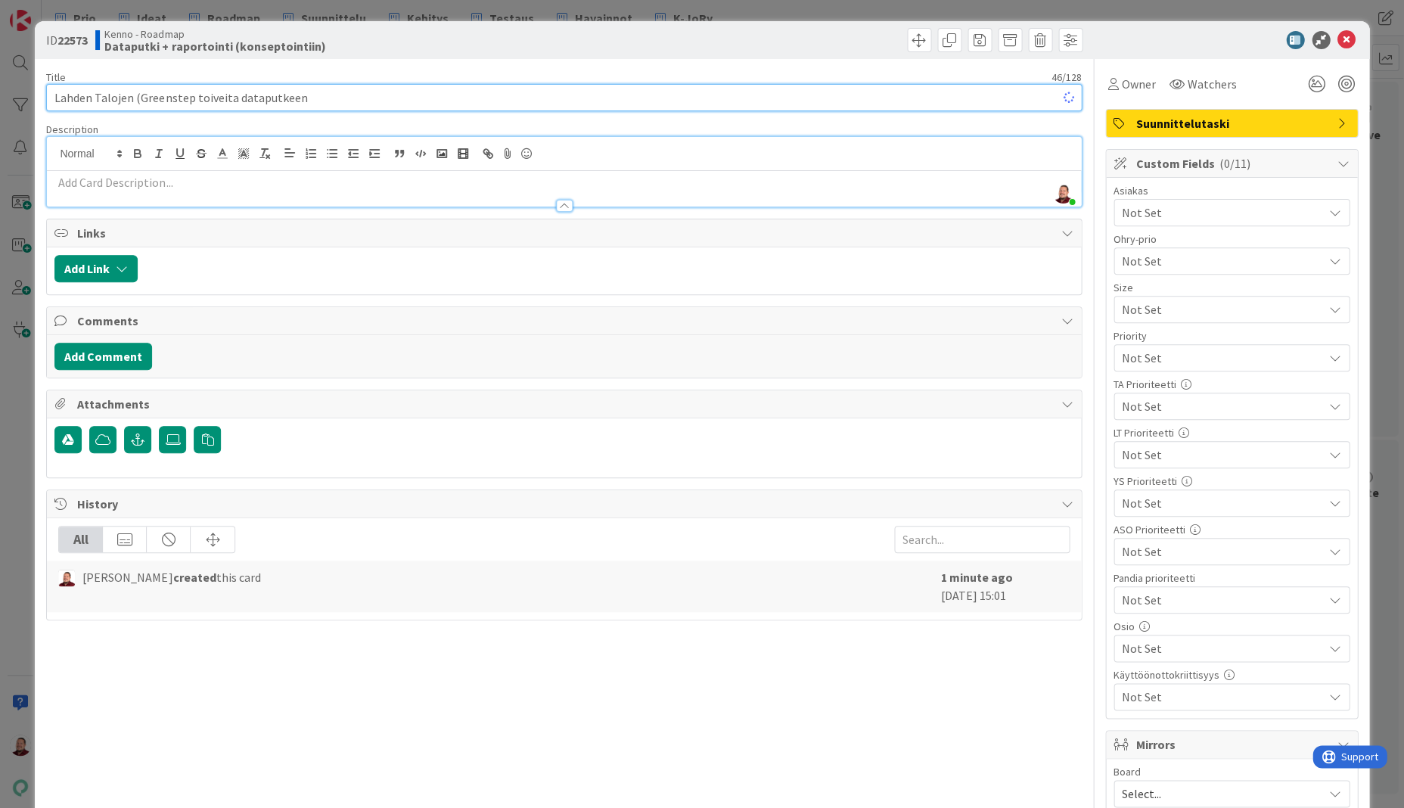
type textarea "x"
type input "Lahden Talojen (Greenstep) toiveita dataputkeen"
type textarea "x"
type input "Lahden Talojen (Greenstep) toiveita dataputkeen"
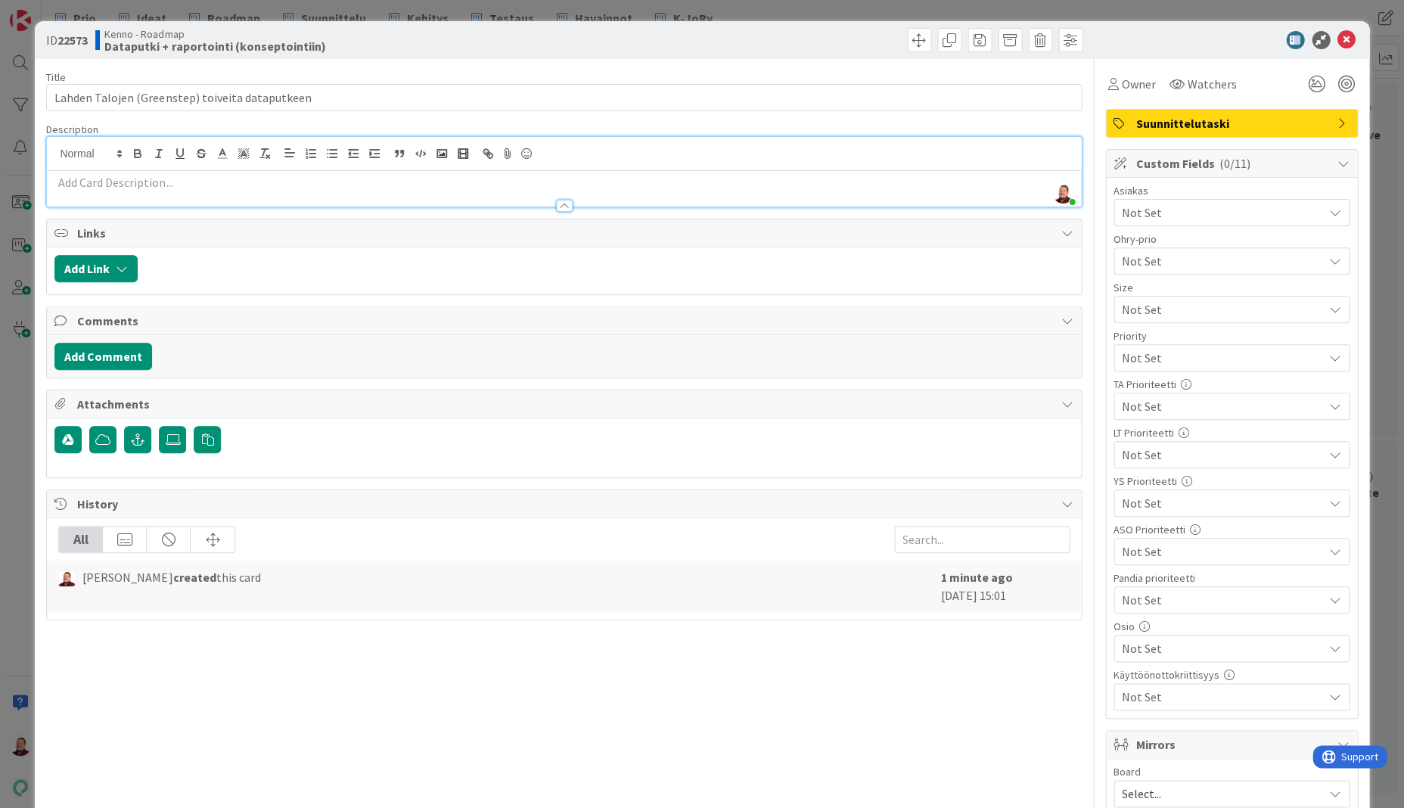
click at [131, 174] on p at bounding box center [563, 182] width 1018 height 17
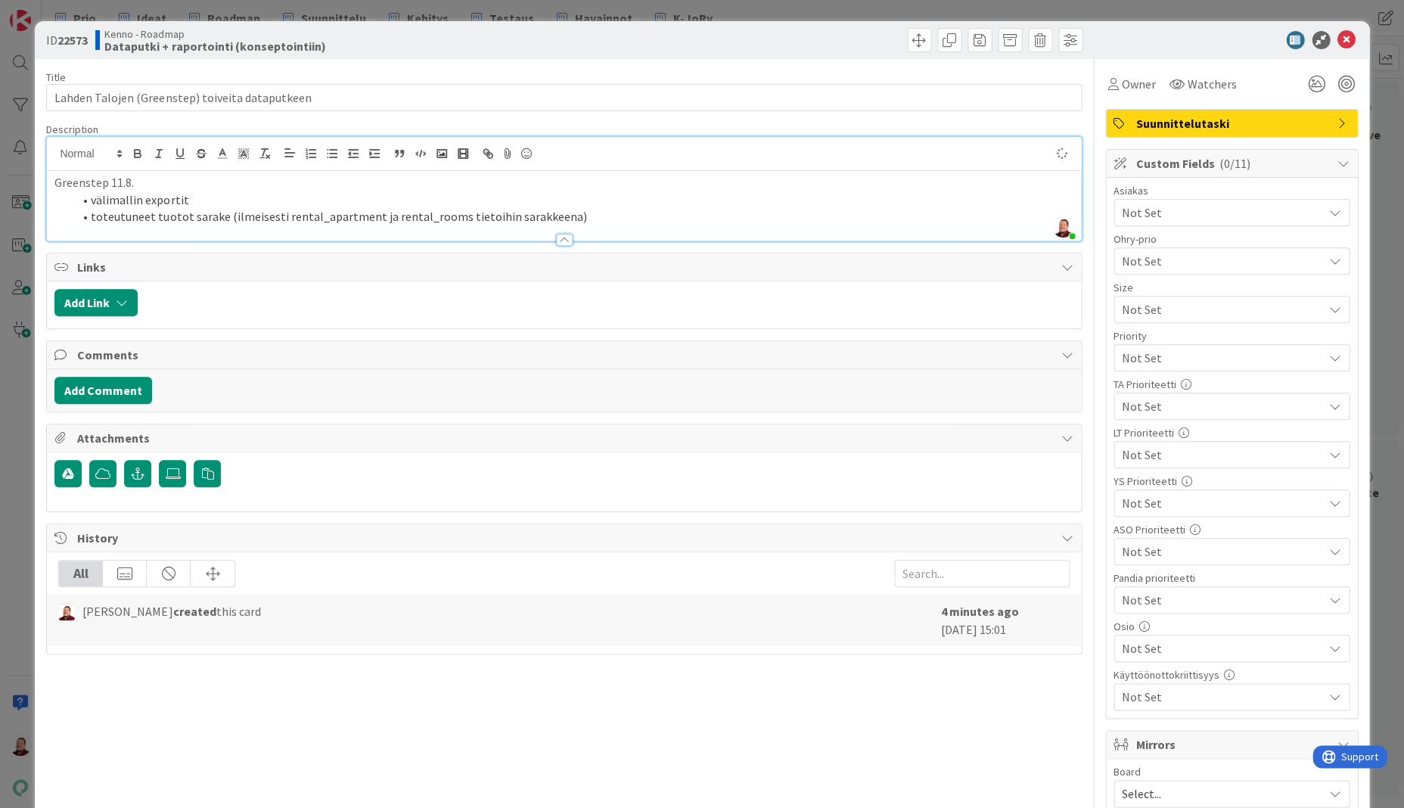
type textarea "x"
click at [838, 33] on div at bounding box center [825, 40] width 515 height 24
click at [1350, 32] on icon at bounding box center [1347, 40] width 18 height 18
